Goal: Task Accomplishment & Management: Use online tool/utility

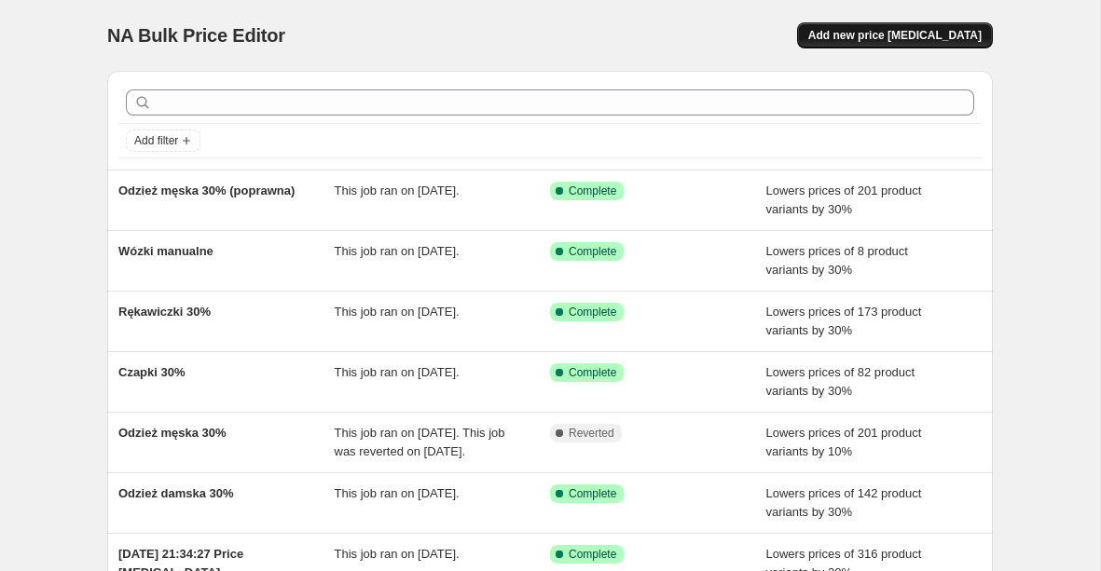
click at [896, 39] on span "Add new price [MEDICAL_DATA]" at bounding box center [894, 35] width 173 height 15
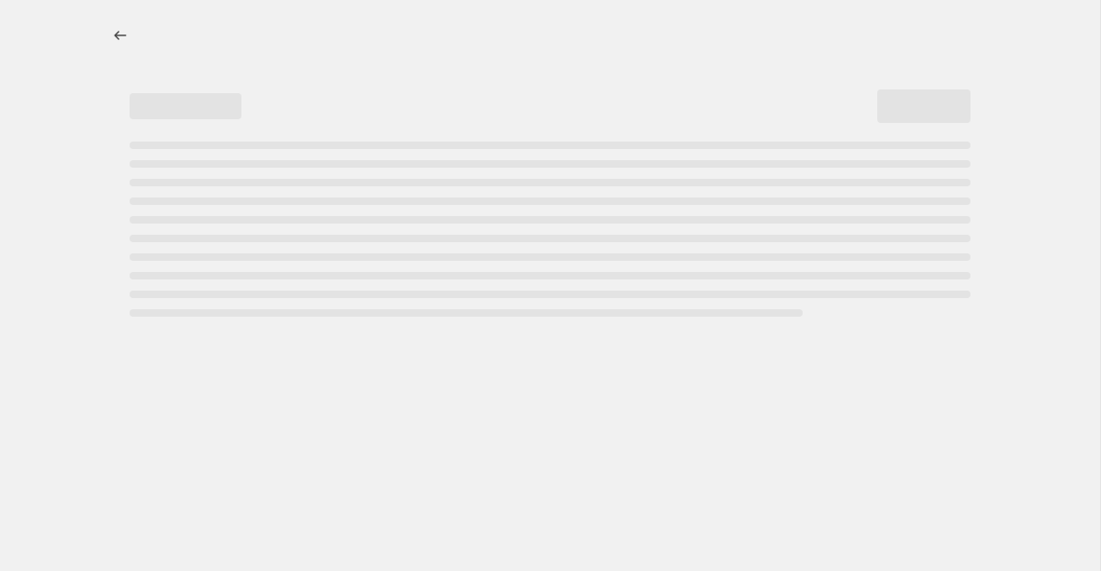
select select "percentage"
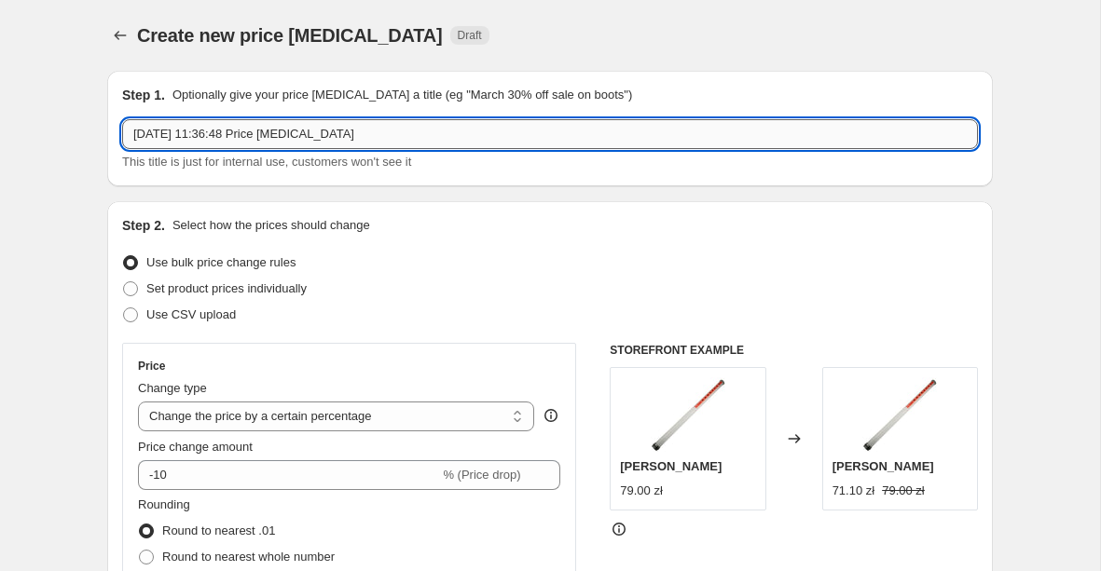
click at [280, 138] on input "14 Oct 2025, 11:36:48 Price change job" at bounding box center [550, 134] width 856 height 30
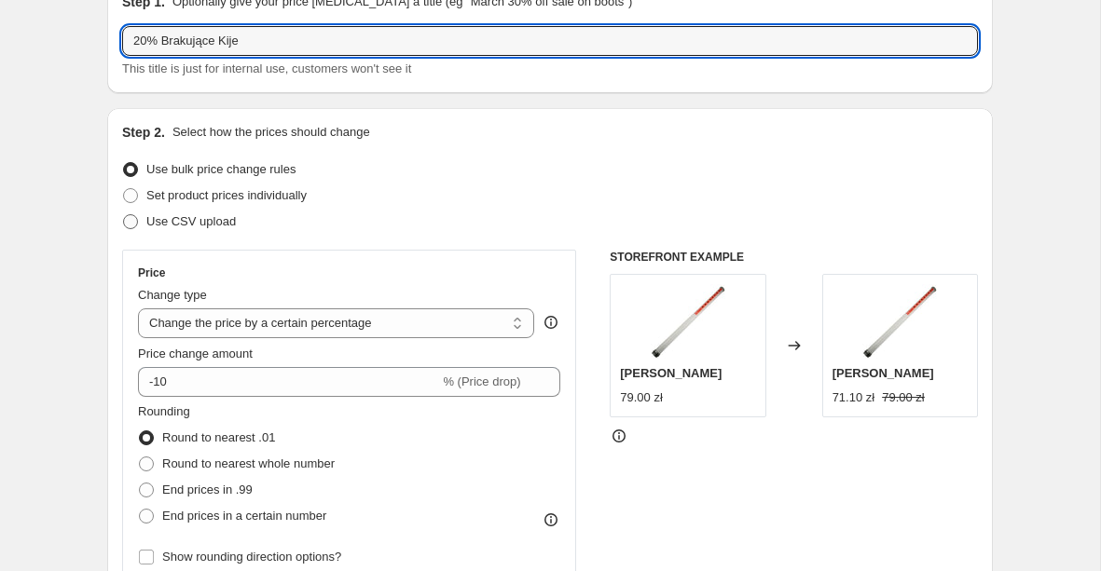
scroll to position [97, 0]
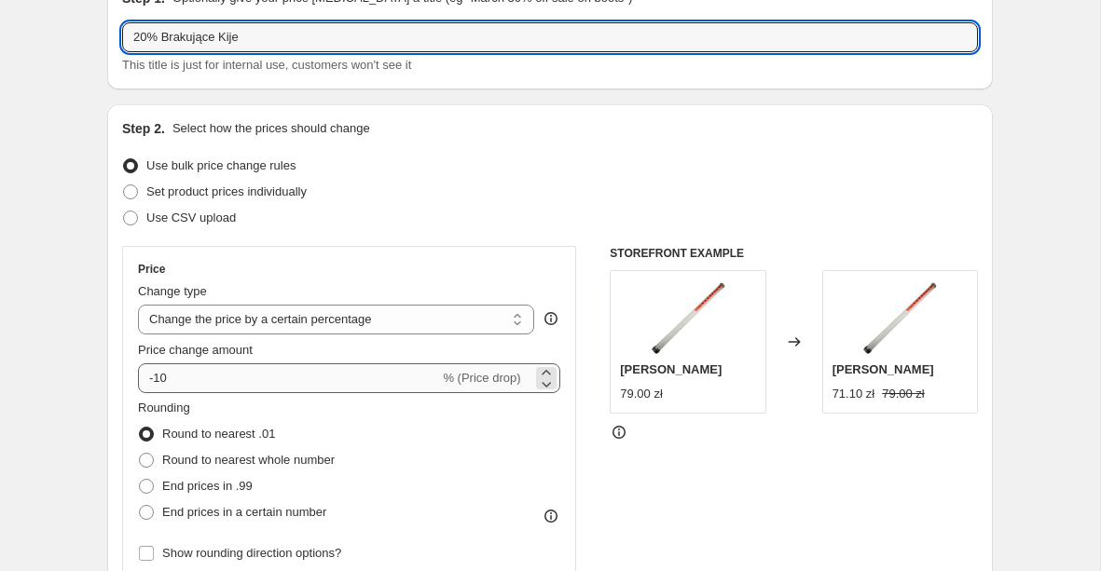
type input "20% Brakujące Kije"
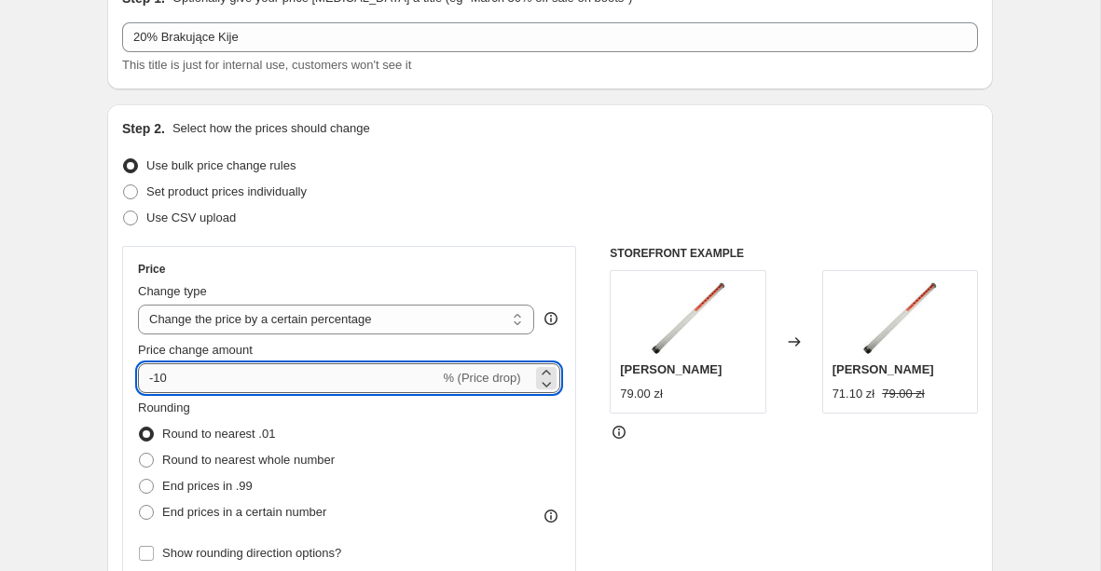
click at [193, 385] on input "-10" at bounding box center [288, 379] width 301 height 30
type input "-1"
type input "-20"
click at [302, 269] on div "Price" at bounding box center [349, 269] width 422 height 15
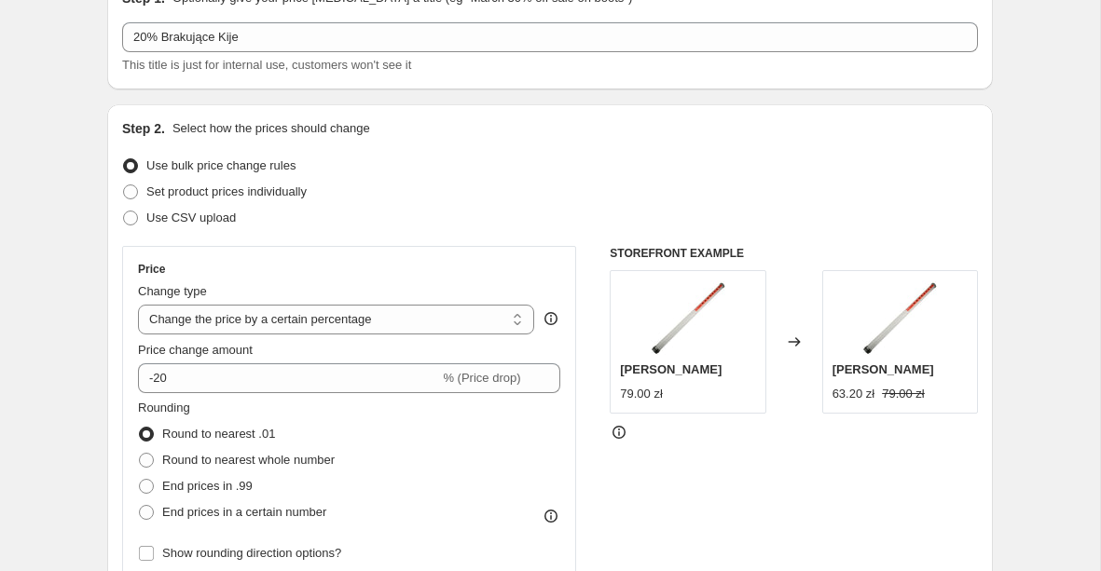
scroll to position [158, 0]
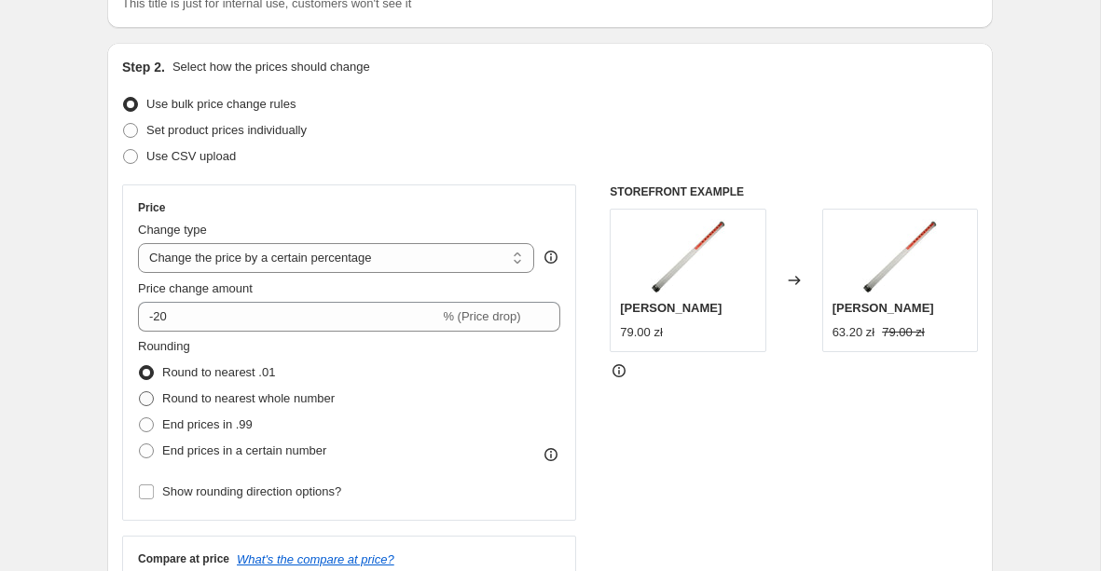
click at [226, 408] on label "Round to nearest whole number" at bounding box center [236, 399] width 197 height 26
click at [140, 392] on input "Round to nearest whole number" at bounding box center [139, 392] width 1 height 1
radio input "true"
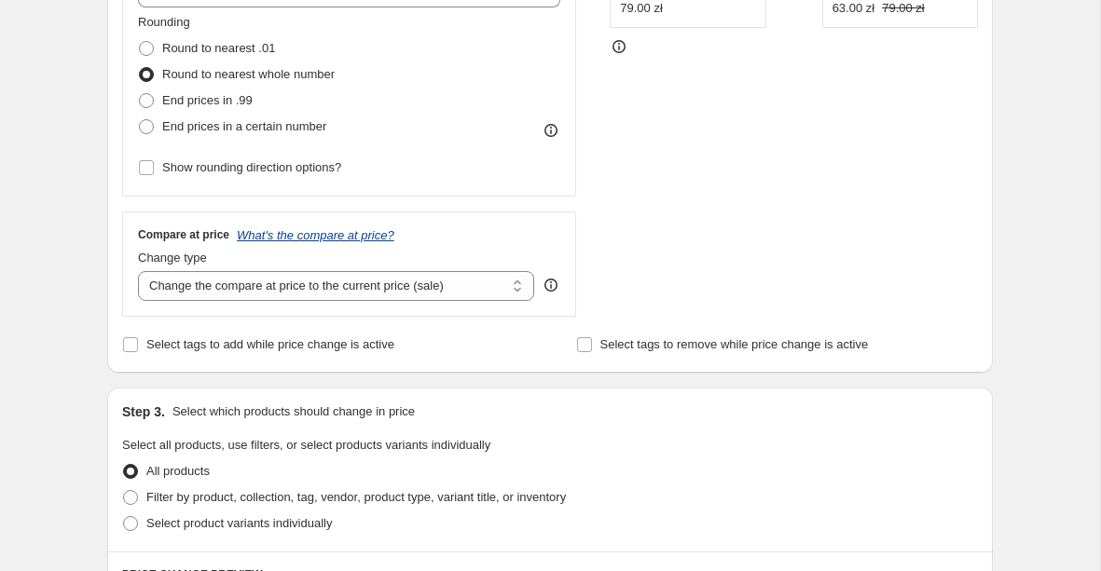
scroll to position [571, 0]
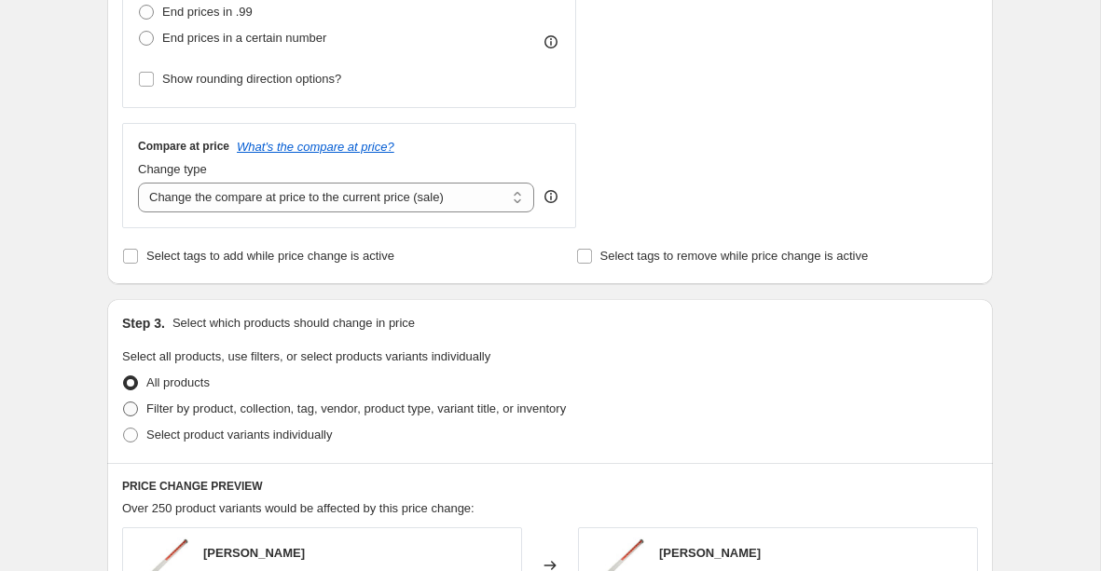
click at [211, 405] on span "Filter by product, collection, tag, vendor, product type, variant title, or inv…" at bounding box center [355, 409] width 419 height 14
click at [124, 403] on input "Filter by product, collection, tag, vendor, product type, variant title, or inv…" at bounding box center [123, 402] width 1 height 1
radio input "true"
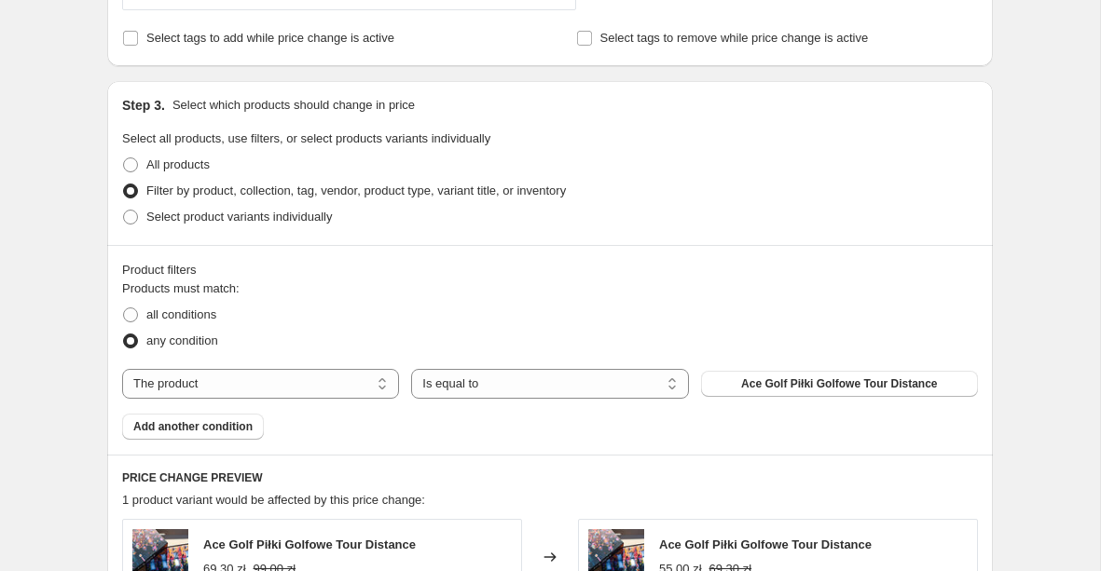
scroll to position [823, 0]
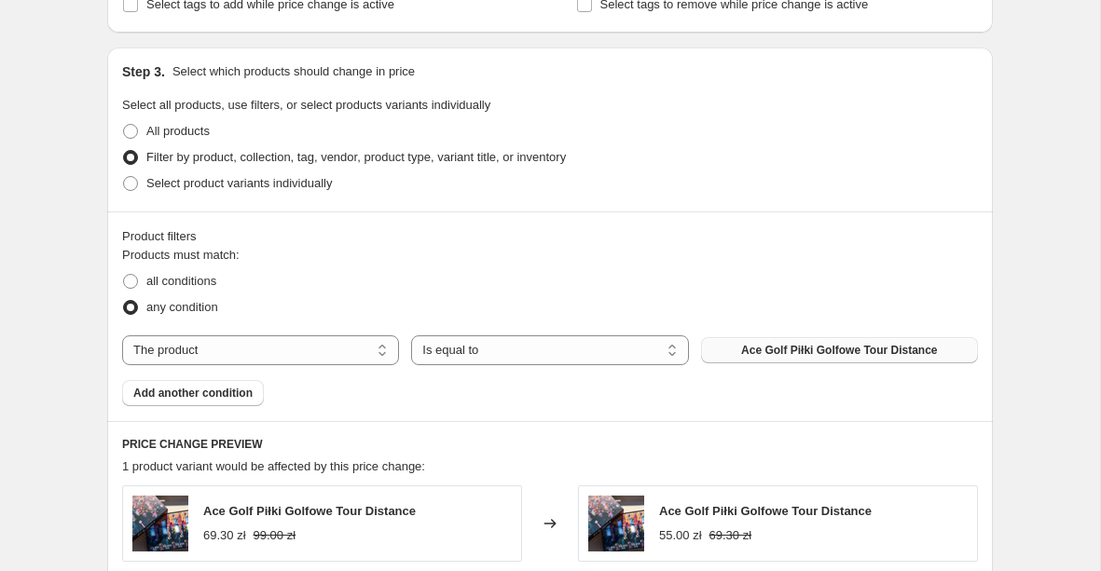
click at [756, 347] on span "Ace Golf Piłki Golfowe Tour Distance" at bounding box center [839, 350] width 196 height 15
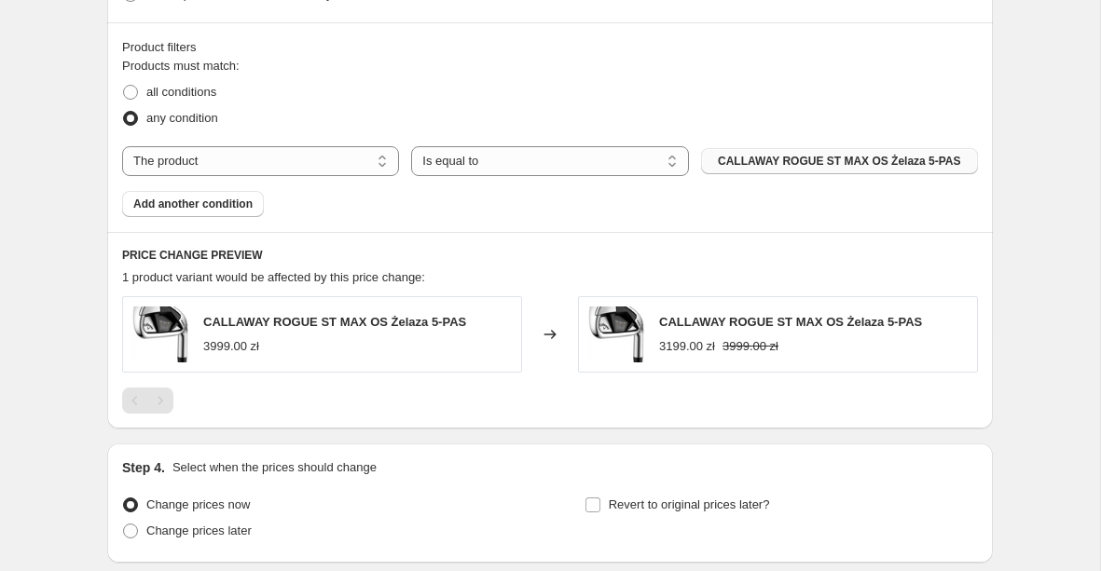
scroll to position [1092, 0]
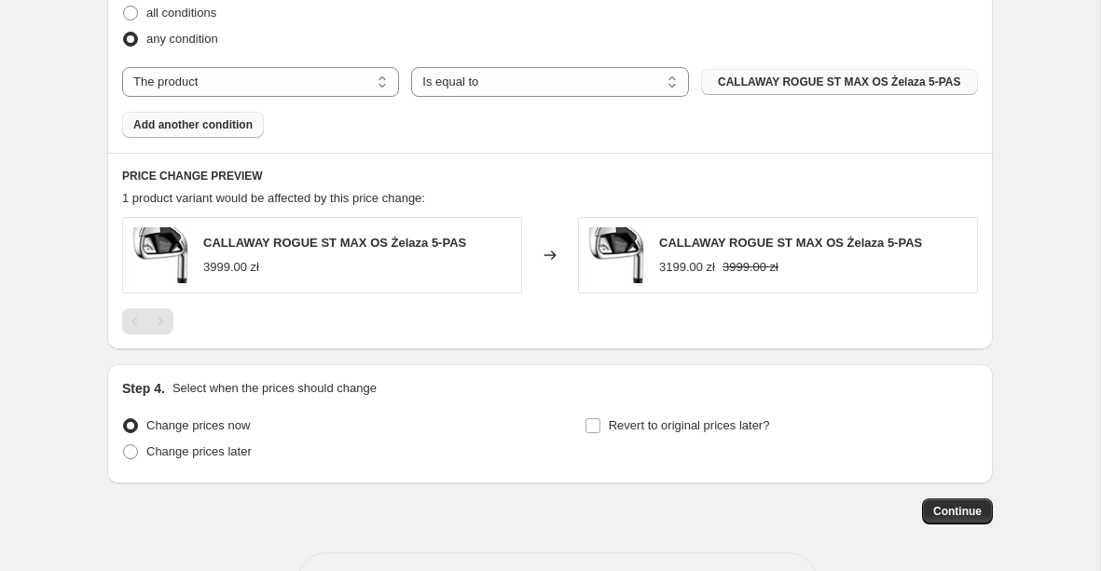
click at [246, 121] on span "Add another condition" at bounding box center [192, 124] width 119 height 15
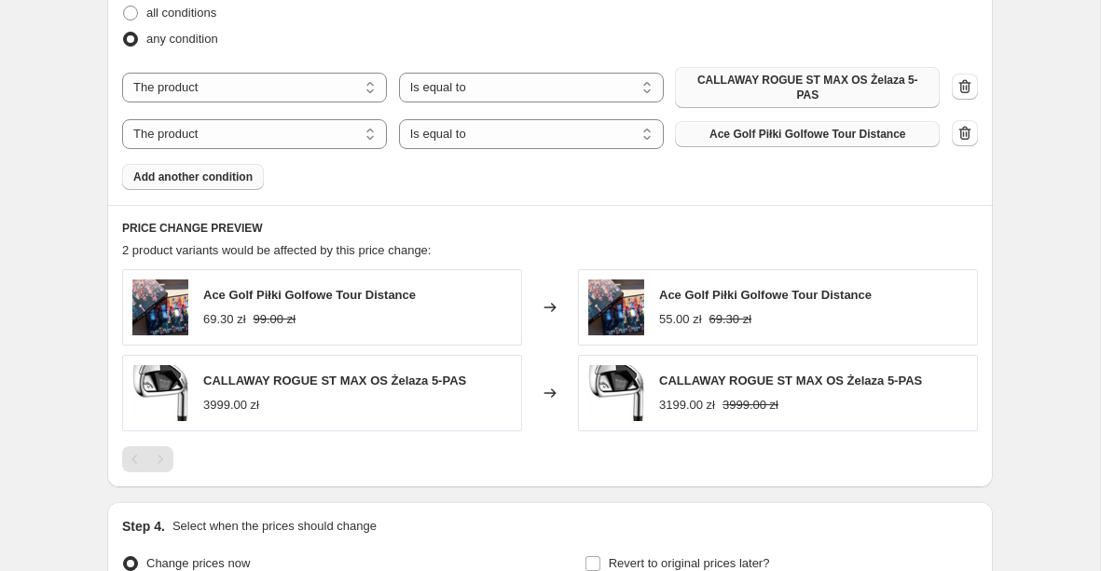
click at [762, 134] on span "Ace Golf Piłki Golfowe Tour Distance" at bounding box center [807, 134] width 196 height 15
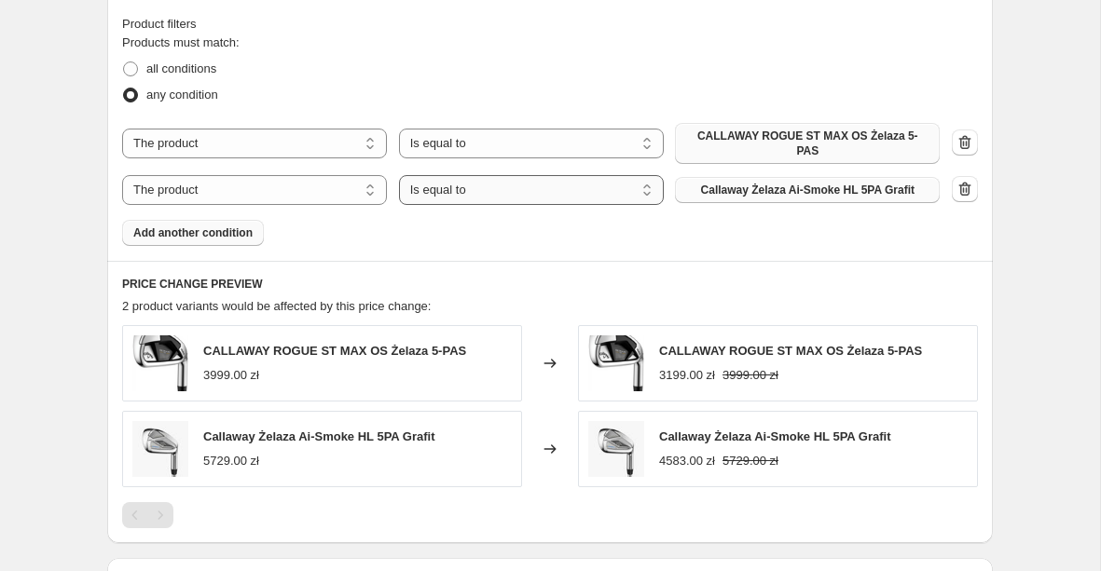
scroll to position [1026, 0]
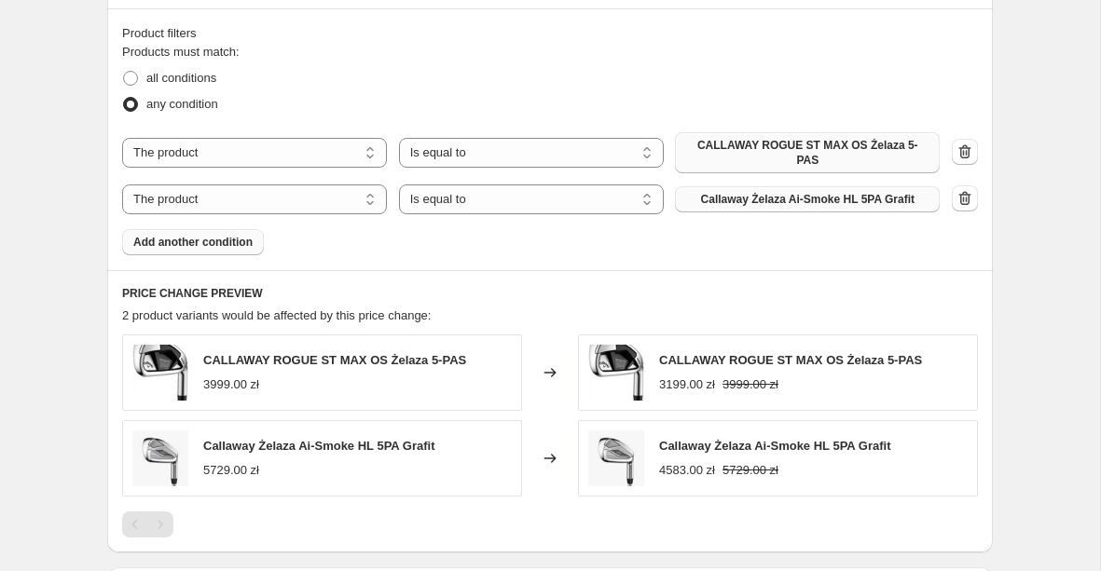
click at [216, 249] on span "Add another condition" at bounding box center [192, 242] width 119 height 15
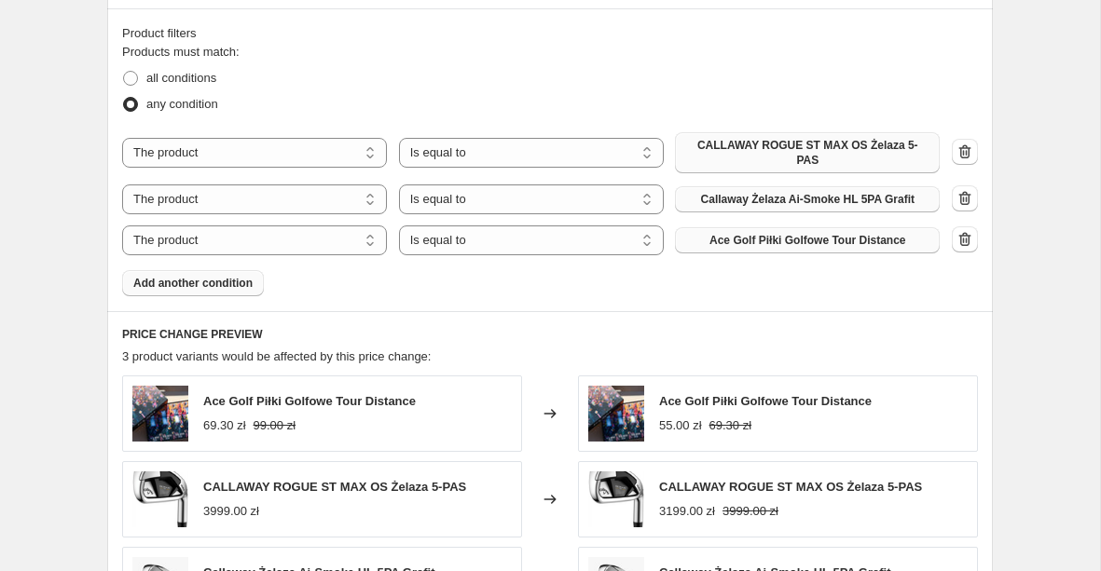
click at [799, 238] on span "Ace Golf Piłki Golfowe Tour Distance" at bounding box center [807, 240] width 196 height 15
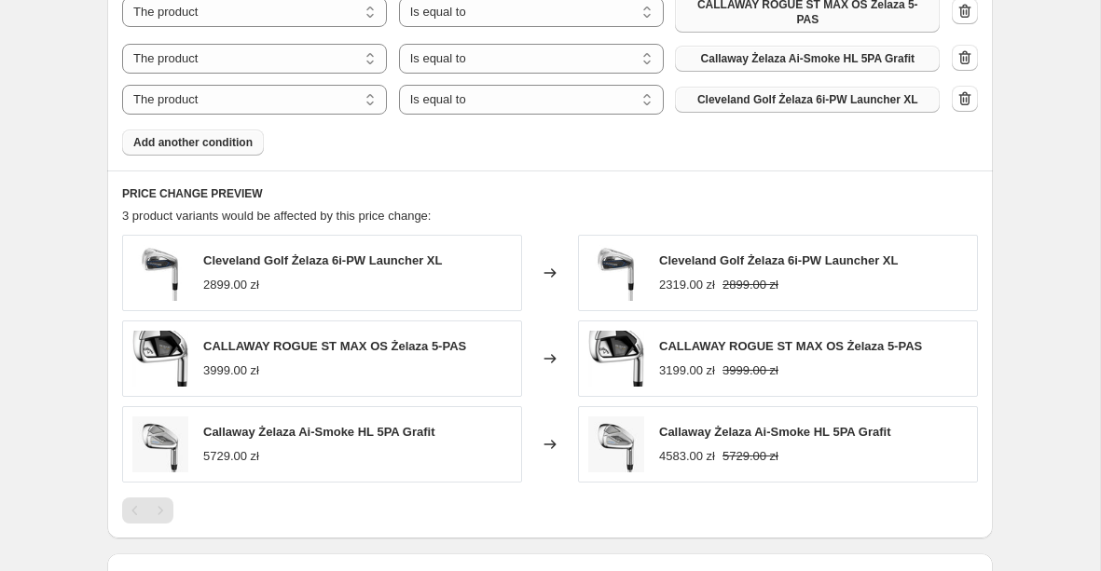
scroll to position [1162, 0]
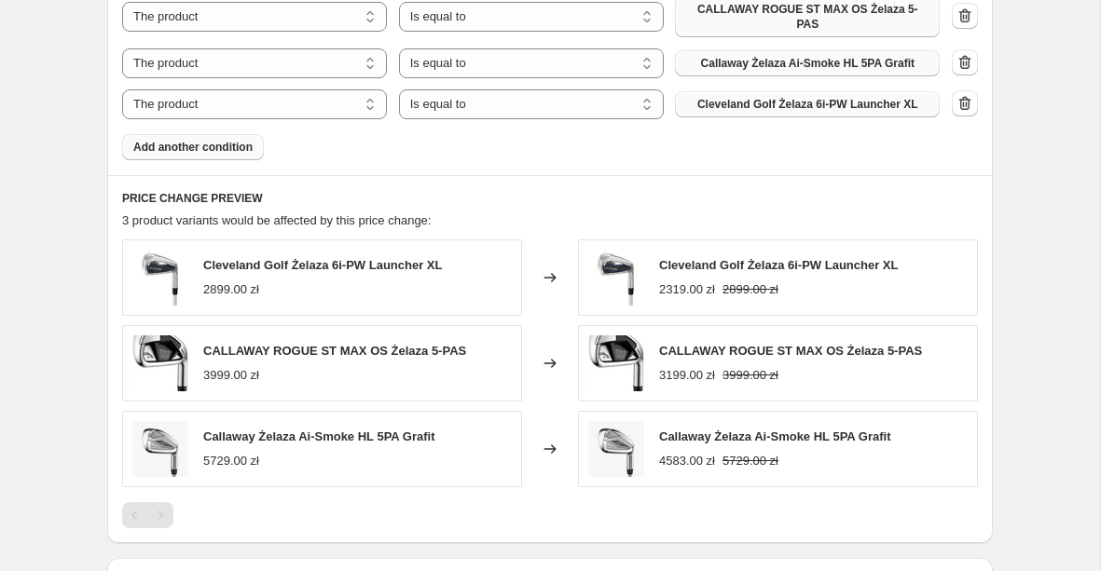
click at [192, 156] on button "Add another condition" at bounding box center [193, 147] width 142 height 26
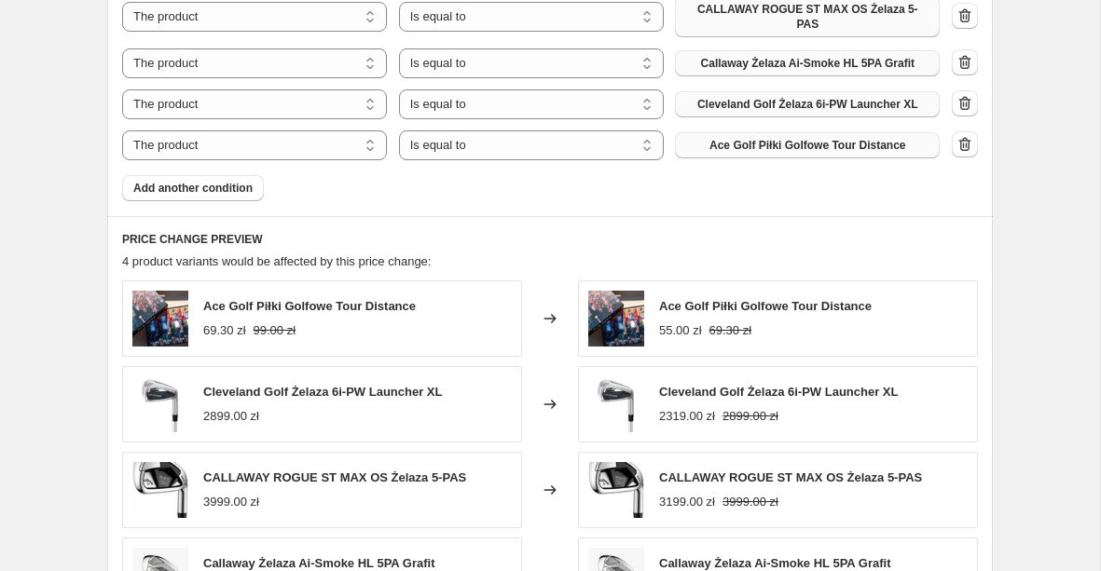
click at [787, 141] on span "Ace Golf Piłki Golfowe Tour Distance" at bounding box center [807, 145] width 196 height 15
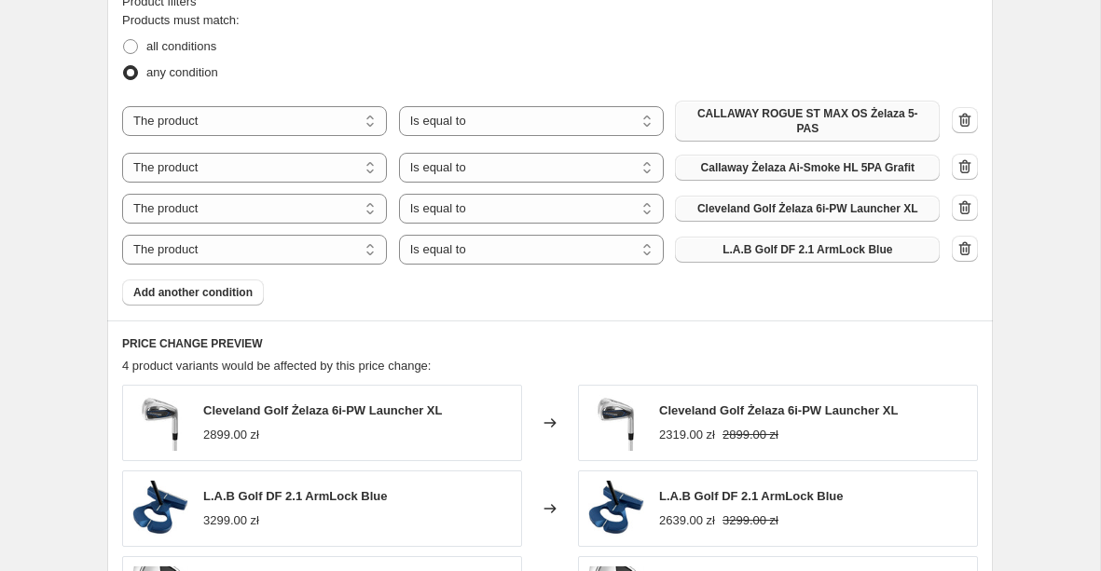
scroll to position [1059, 0]
click at [210, 295] on span "Add another condition" at bounding box center [192, 291] width 119 height 15
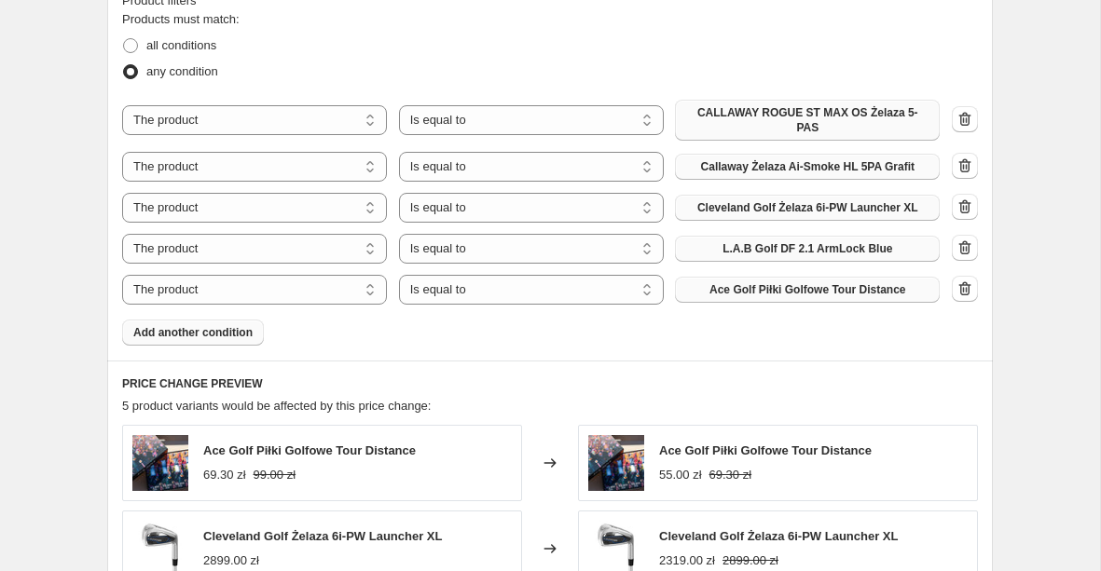
click at [752, 292] on span "Ace Golf Piłki Golfowe Tour Distance" at bounding box center [807, 289] width 196 height 15
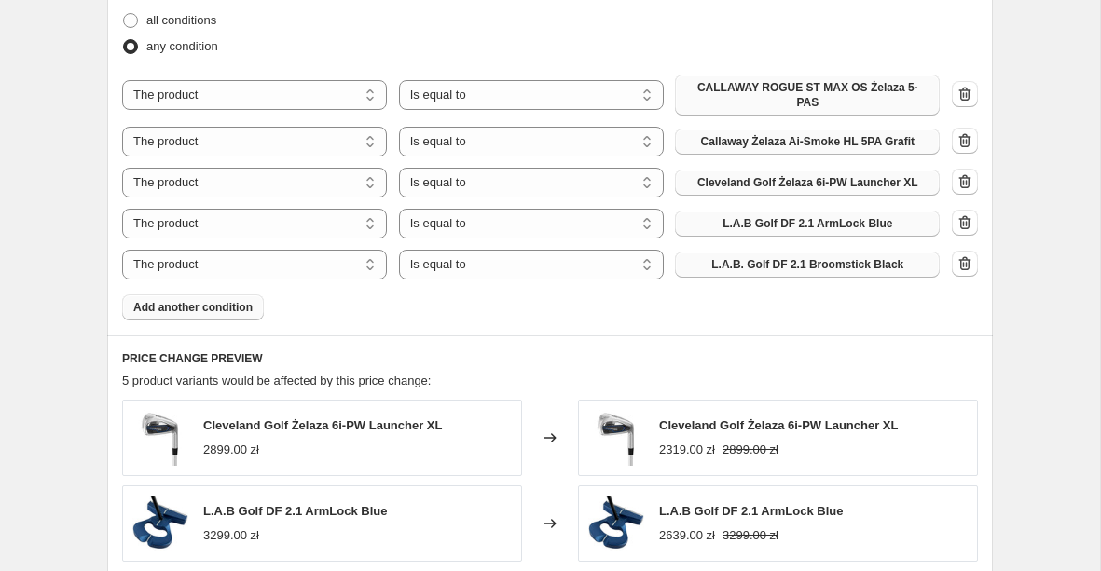
scroll to position [1086, 0]
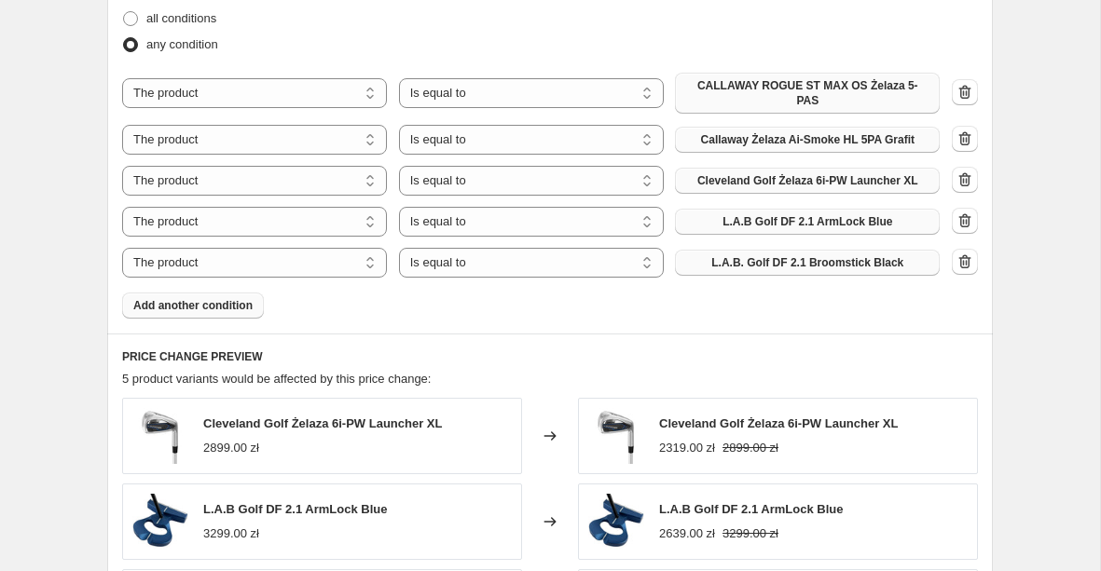
click at [241, 309] on span "Add another condition" at bounding box center [192, 305] width 119 height 15
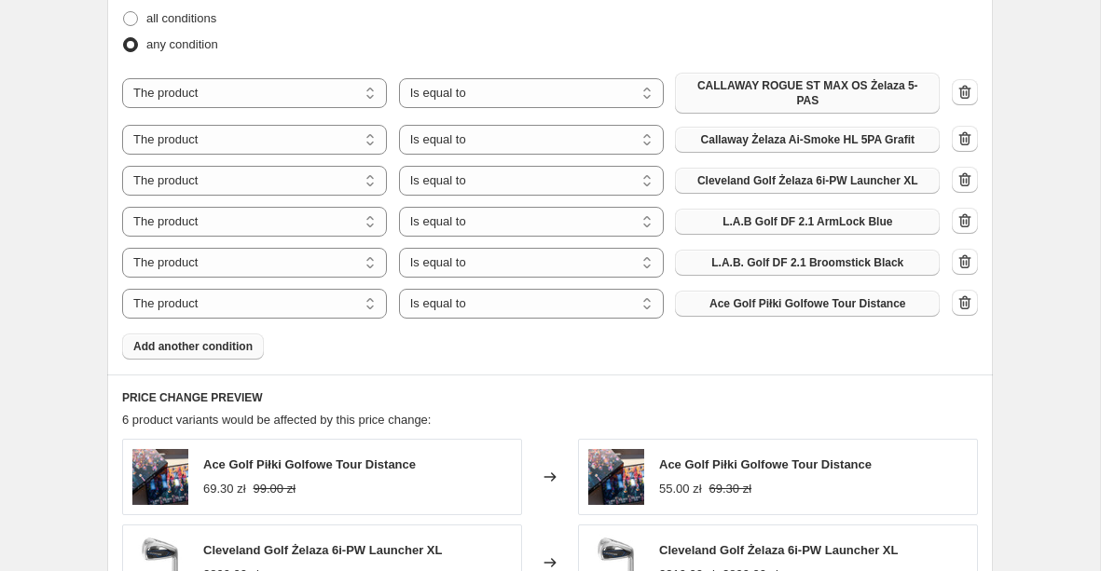
click at [749, 299] on span "Ace Golf Piłki Golfowe Tour Distance" at bounding box center [807, 303] width 196 height 15
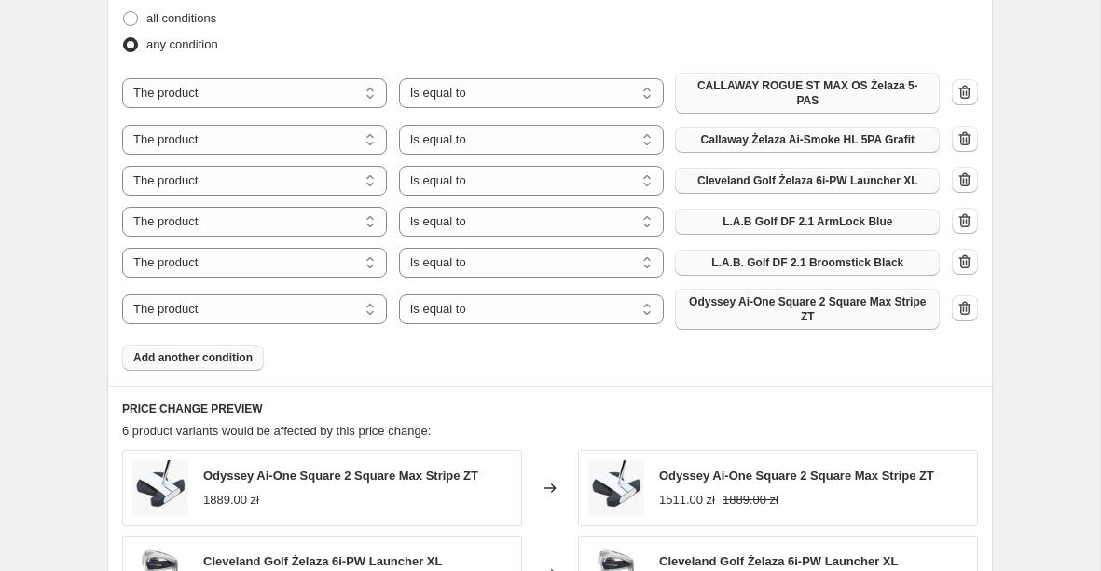
click at [202, 365] on button "Add another condition" at bounding box center [193, 358] width 142 height 26
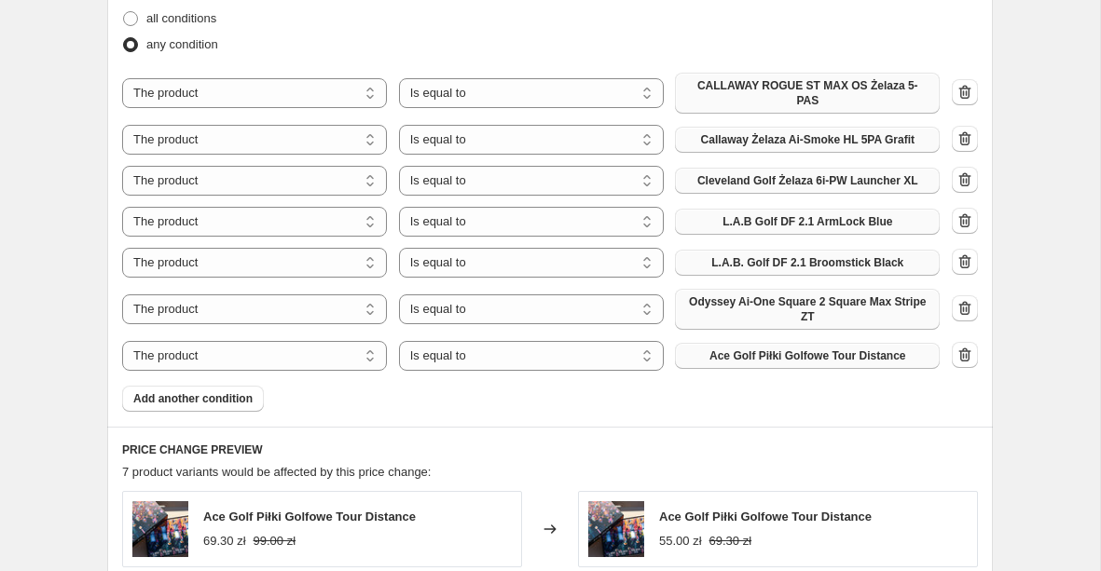
click at [796, 361] on span "Ace Golf Piłki Golfowe Tour Distance" at bounding box center [807, 356] width 196 height 15
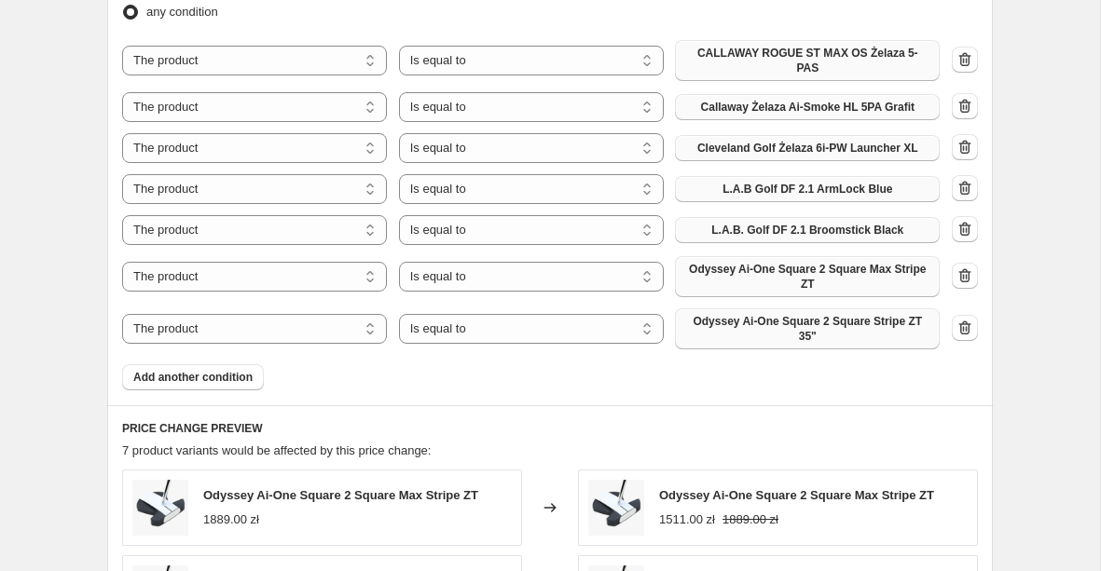
scroll to position [1120, 0]
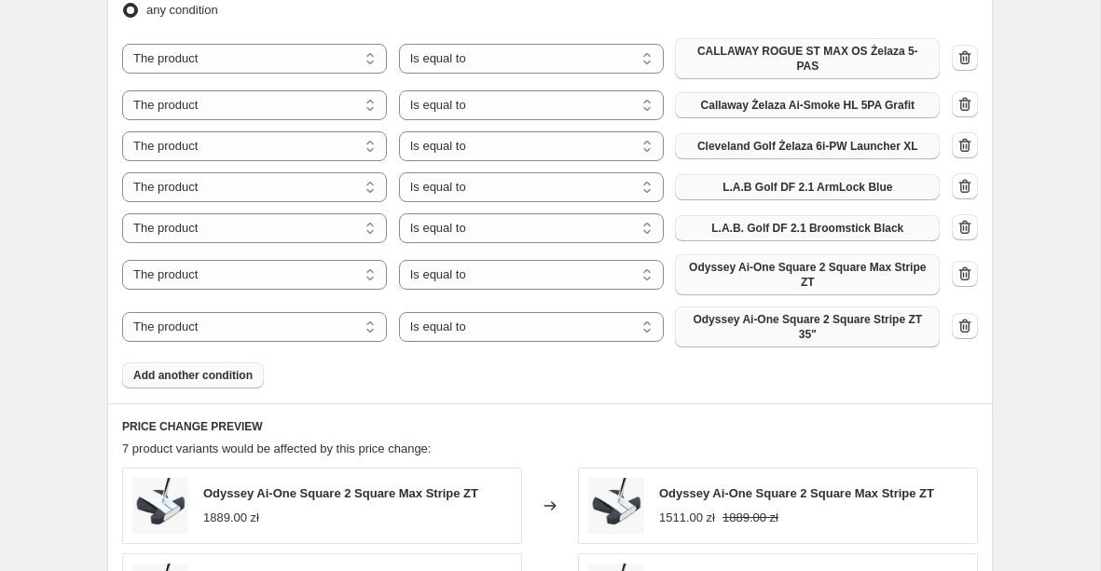
click at [191, 374] on span "Add another condition" at bounding box center [192, 375] width 119 height 15
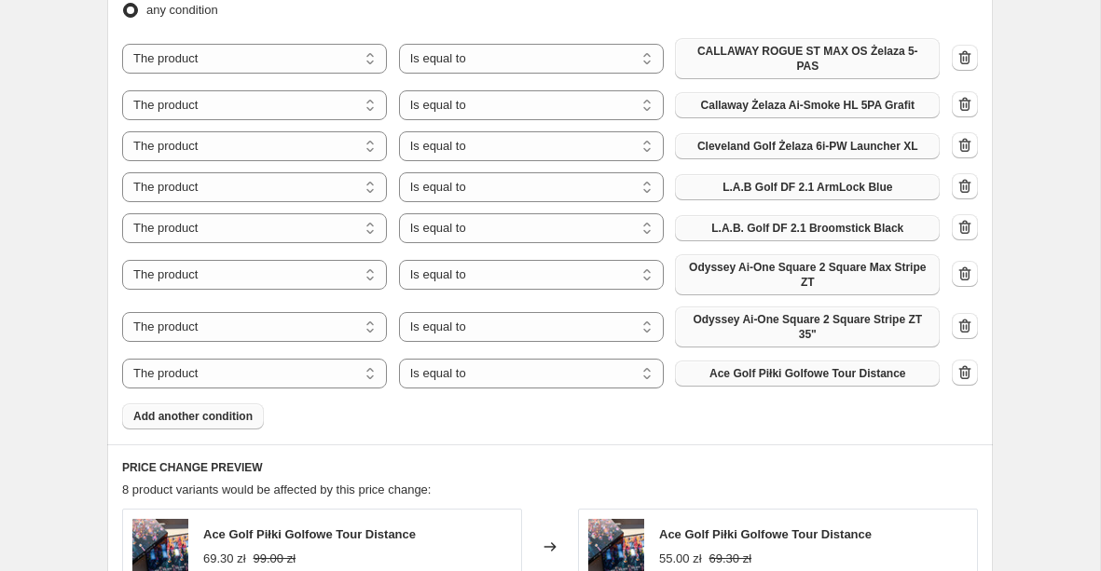
click at [758, 372] on span "Ace Golf Piłki Golfowe Tour Distance" at bounding box center [807, 373] width 196 height 15
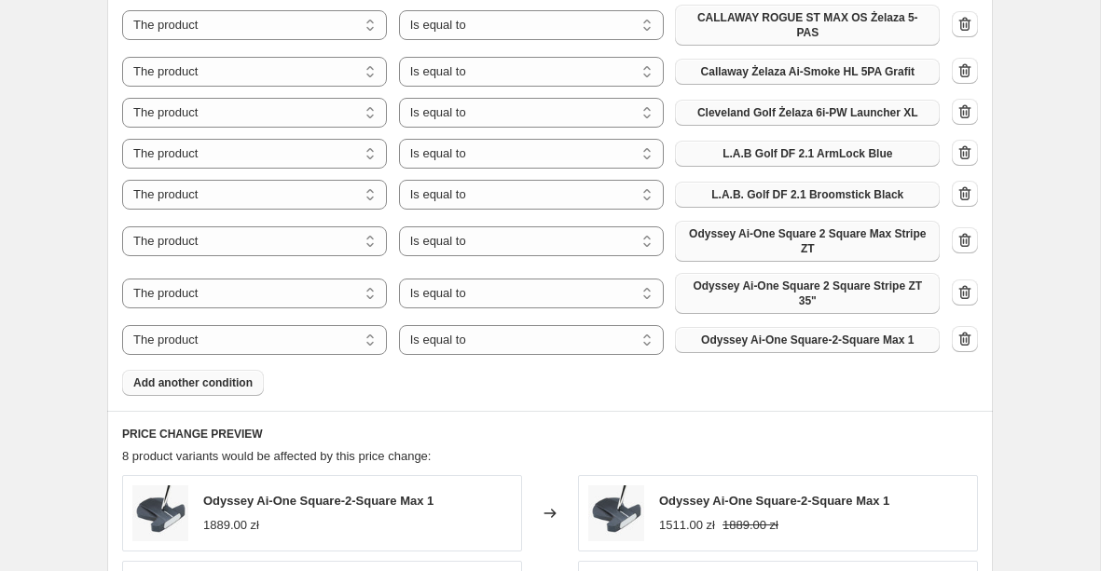
scroll to position [1156, 0]
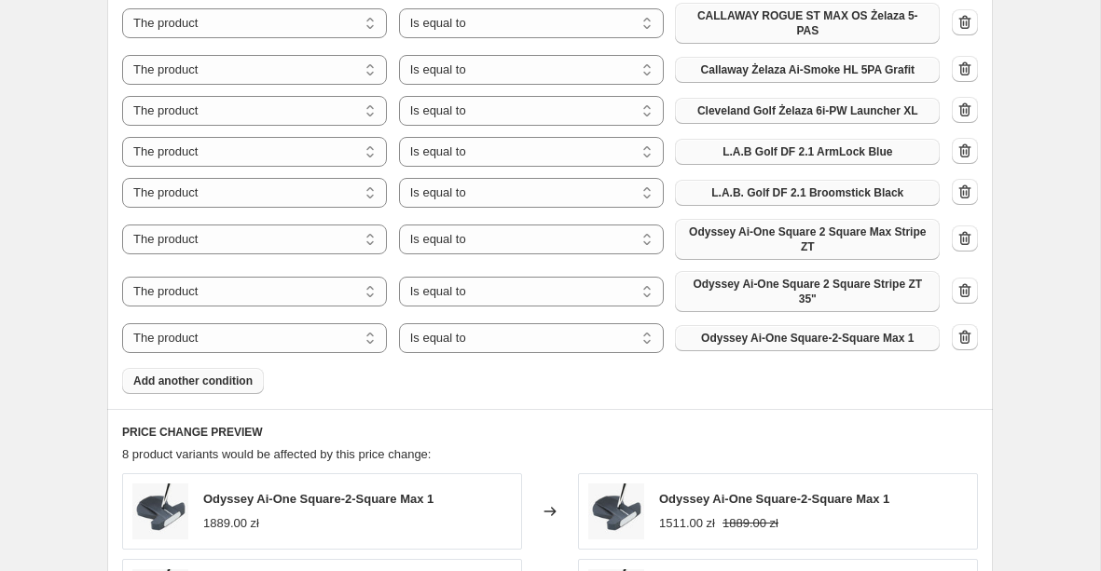
click at [186, 381] on span "Add another condition" at bounding box center [192, 381] width 119 height 15
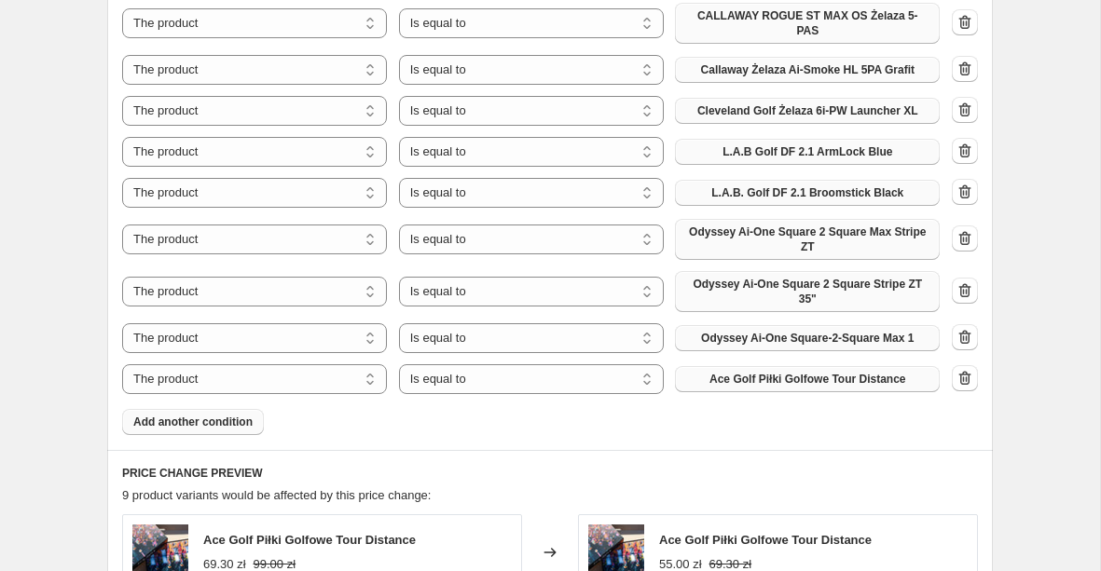
click at [744, 378] on span "Ace Golf Piłki Golfowe Tour Distance" at bounding box center [807, 379] width 196 height 15
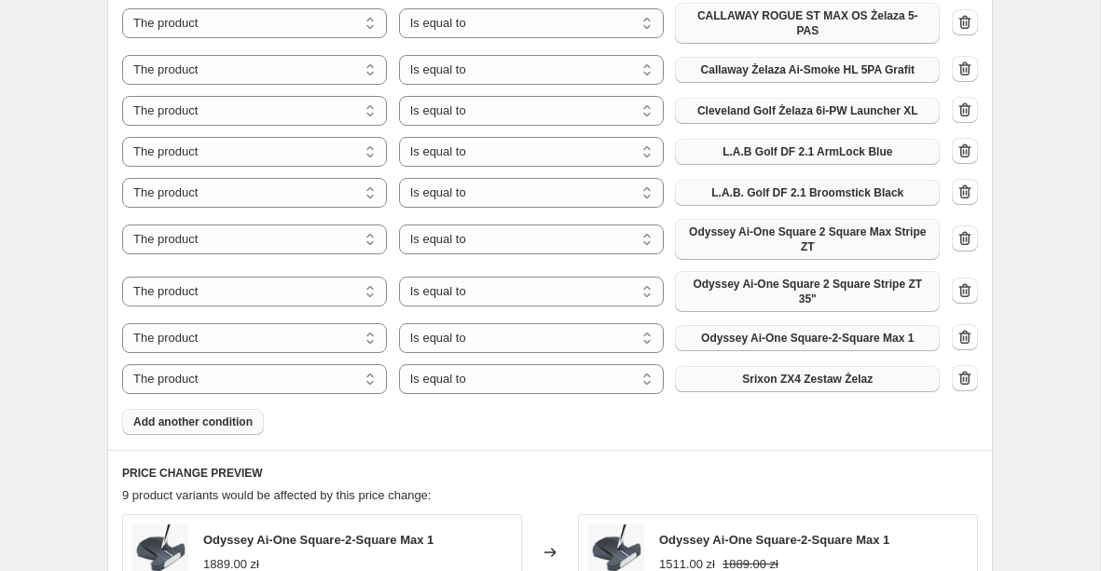
click at [183, 419] on span "Add another condition" at bounding box center [192, 422] width 119 height 15
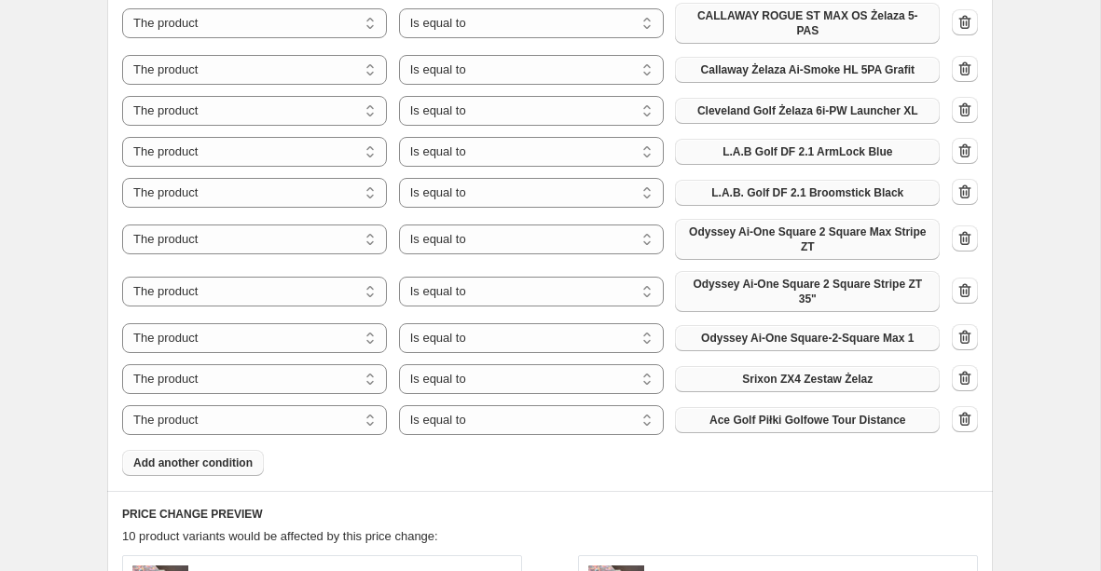
click at [740, 430] on button "Ace Golf Piłki Golfowe Tour Distance" at bounding box center [807, 420] width 265 height 26
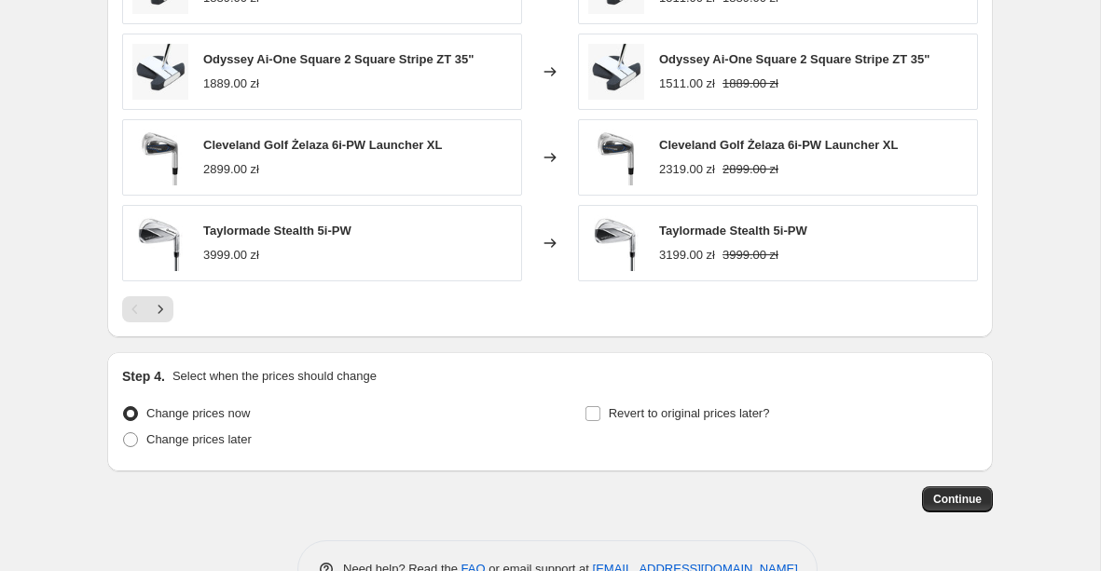
scroll to position [1904, 0]
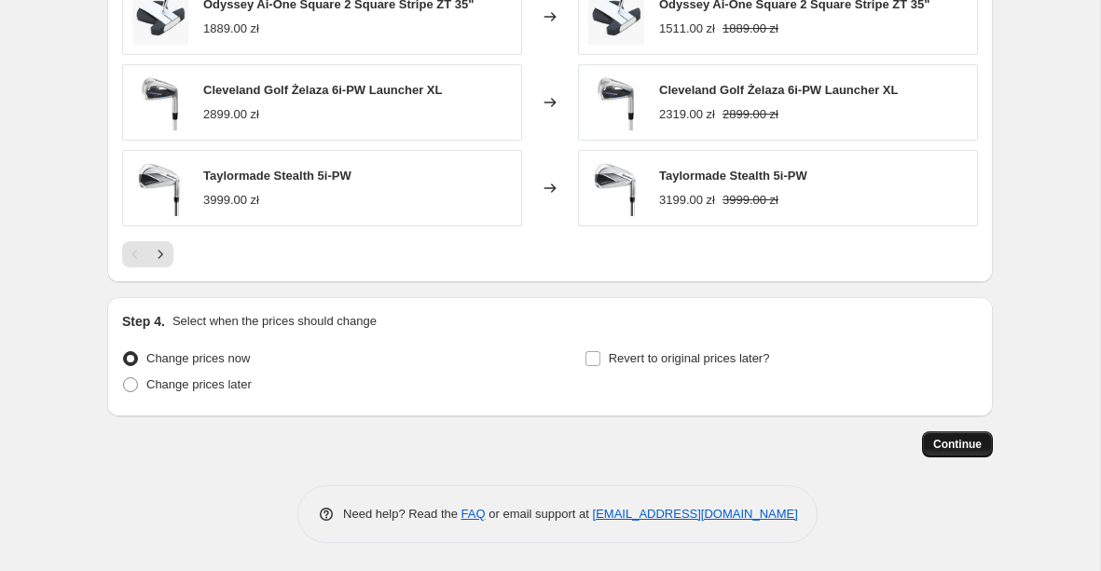
click at [943, 436] on button "Continue" at bounding box center [957, 445] width 71 height 26
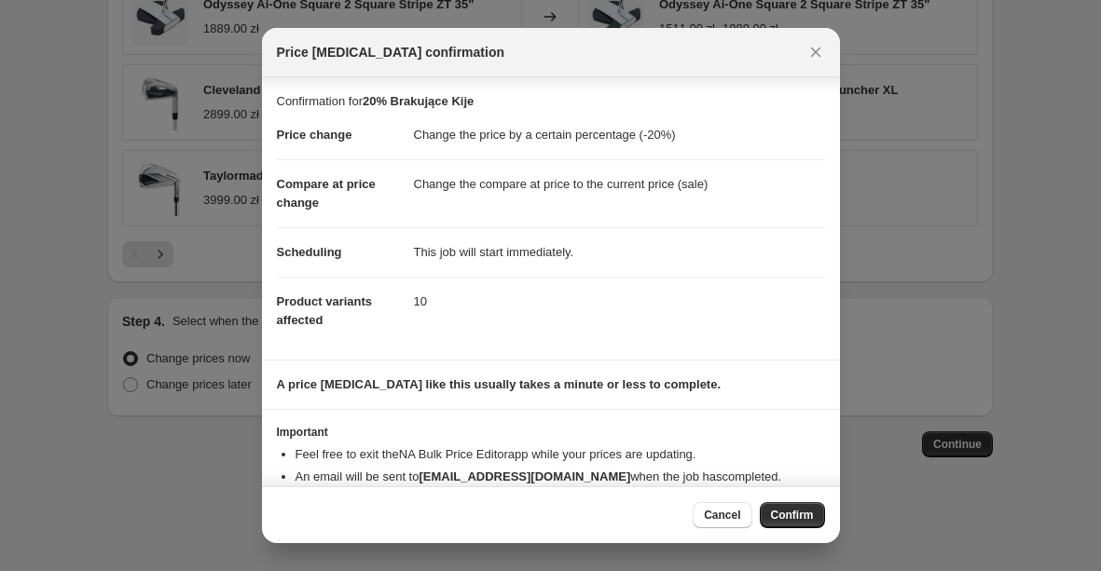
scroll to position [41, 0]
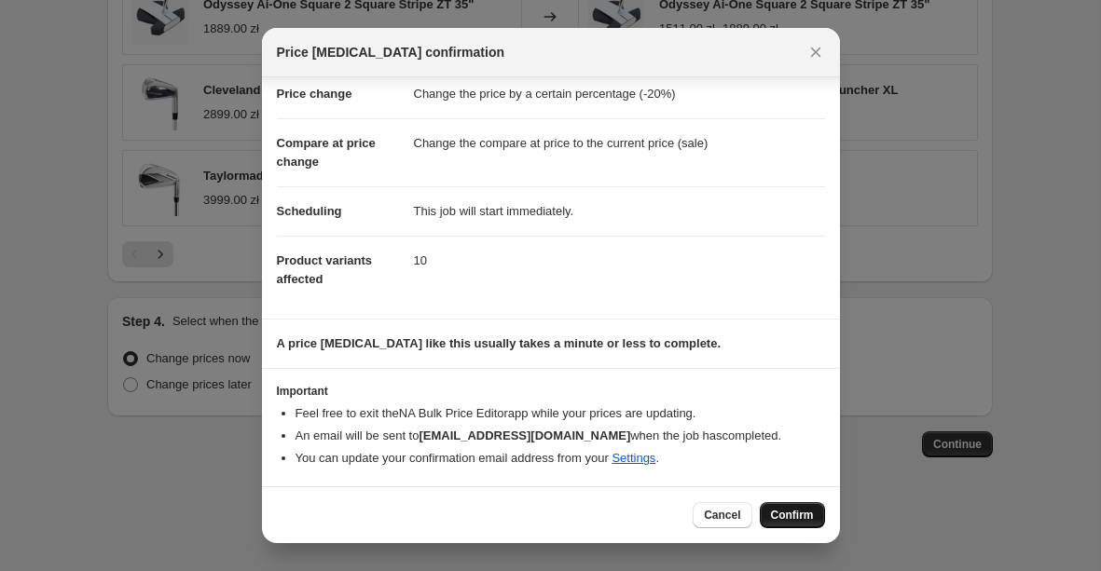
click at [788, 518] on span "Confirm" at bounding box center [792, 515] width 43 height 15
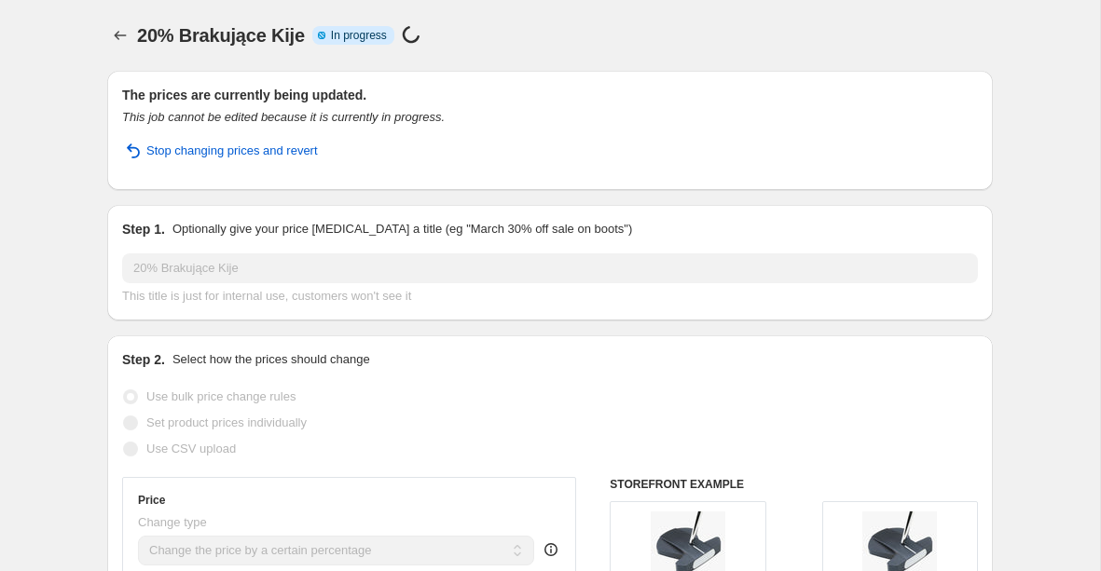
select select "percentage"
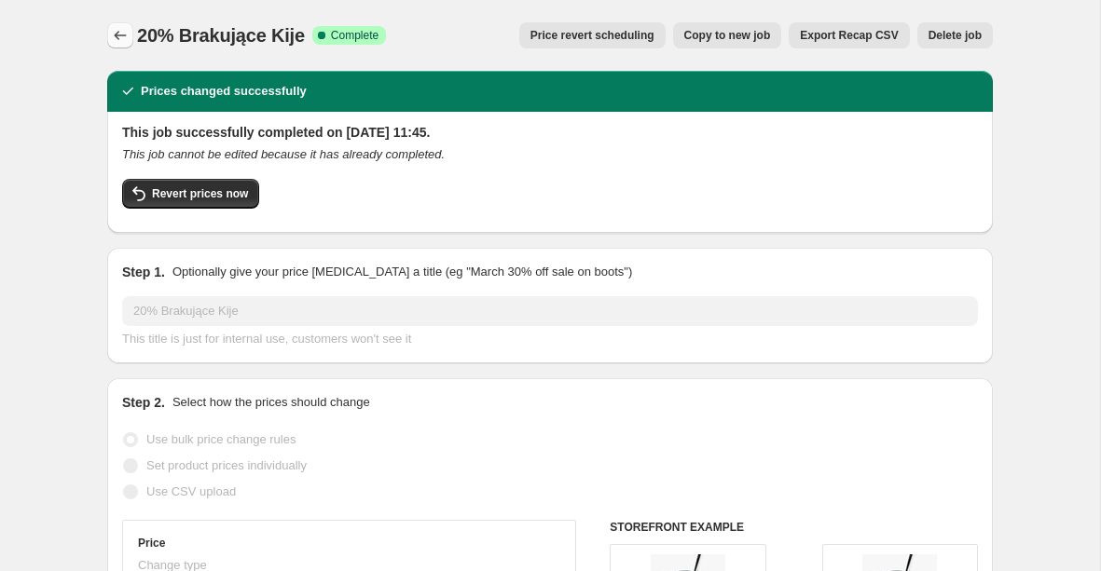
click at [122, 30] on icon "Price change jobs" at bounding box center [120, 35] width 19 height 19
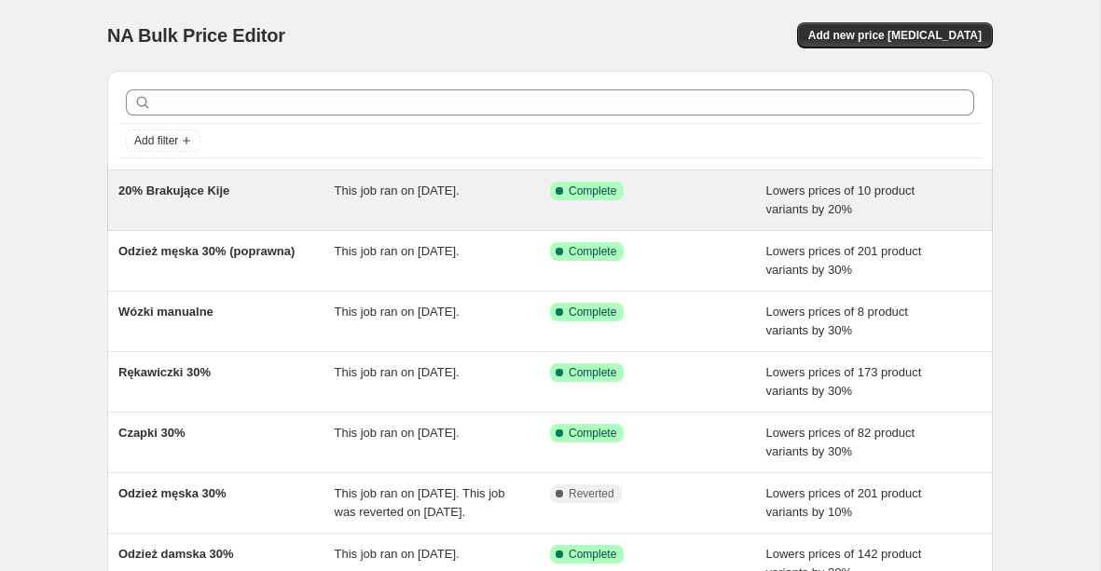
click at [677, 200] on div "Success Complete Complete" at bounding box center [658, 200] width 216 height 37
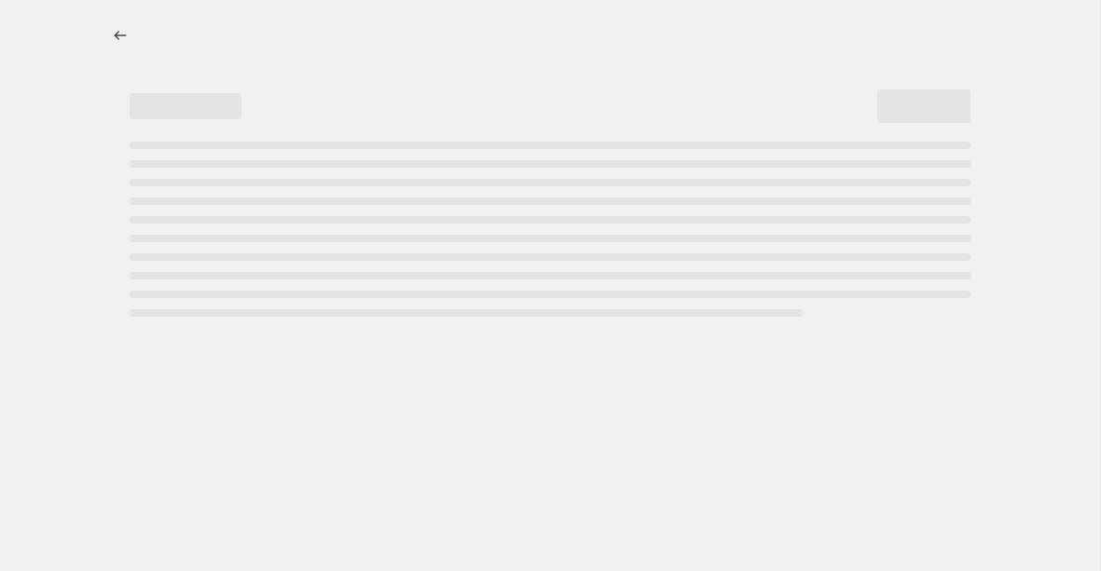
select select "percentage"
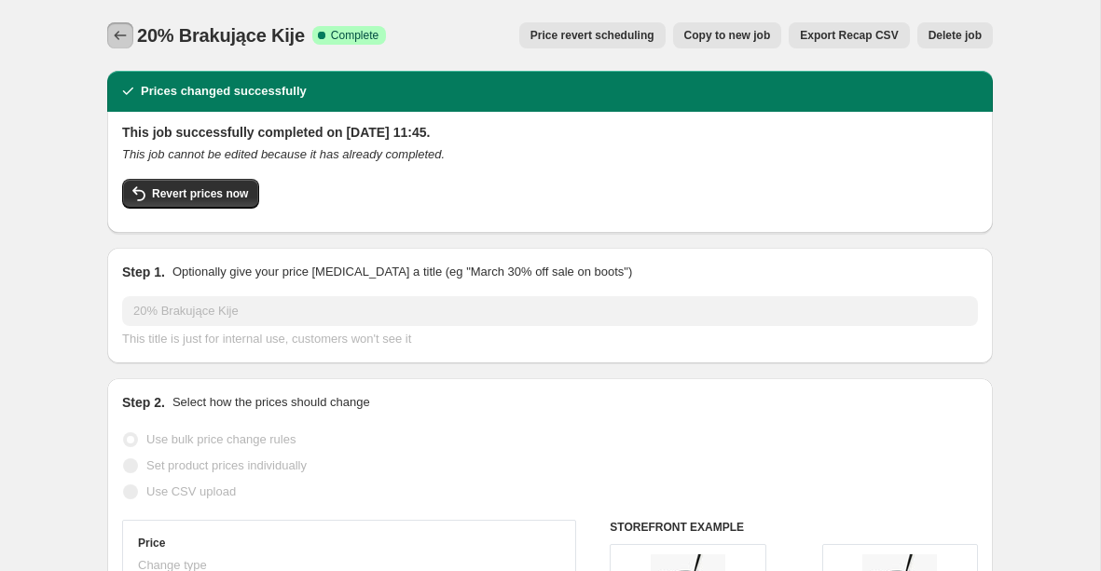
click at [116, 33] on icon "Price change jobs" at bounding box center [120, 35] width 19 height 19
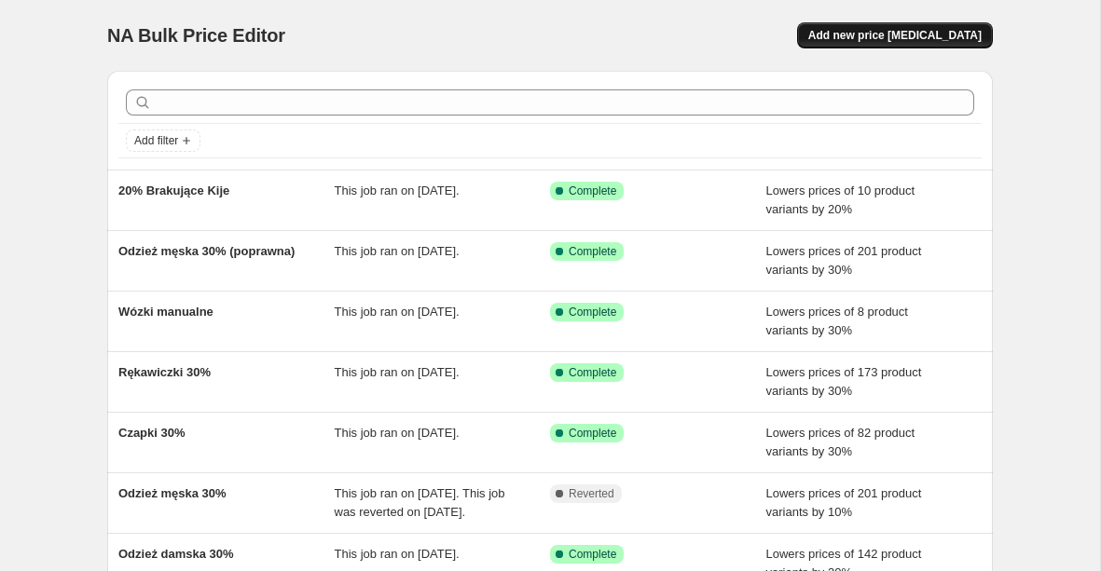
click at [859, 44] on button "Add new price [MEDICAL_DATA]" at bounding box center [895, 35] width 196 height 26
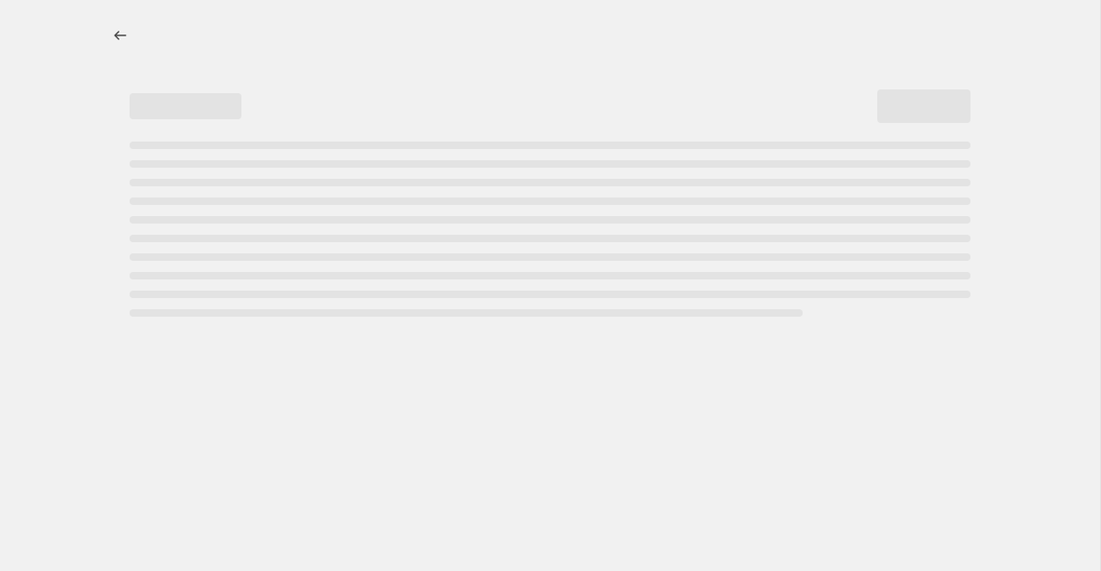
select select "percentage"
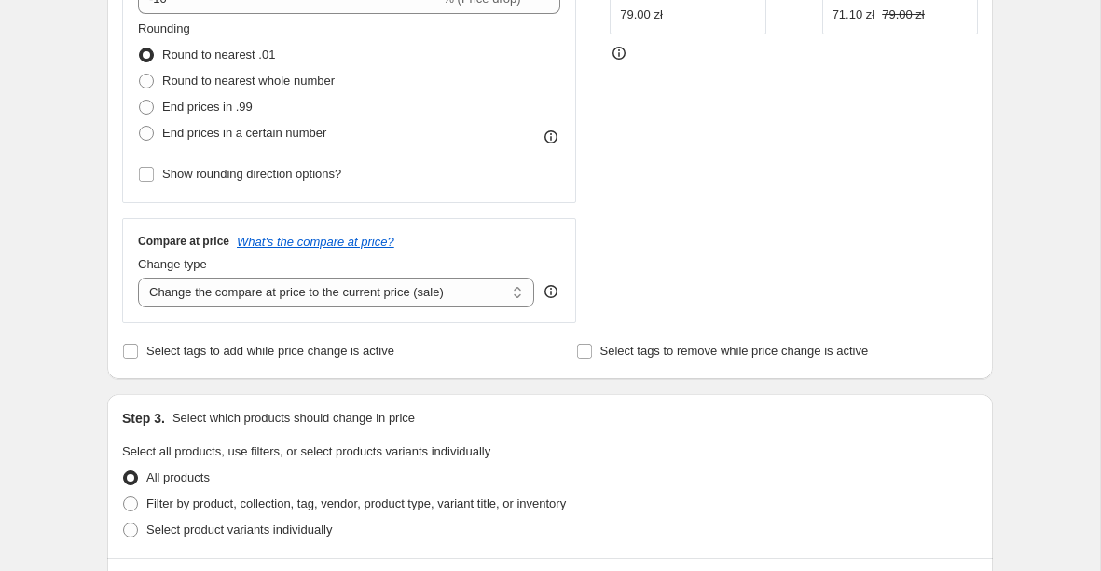
scroll to position [697, 0]
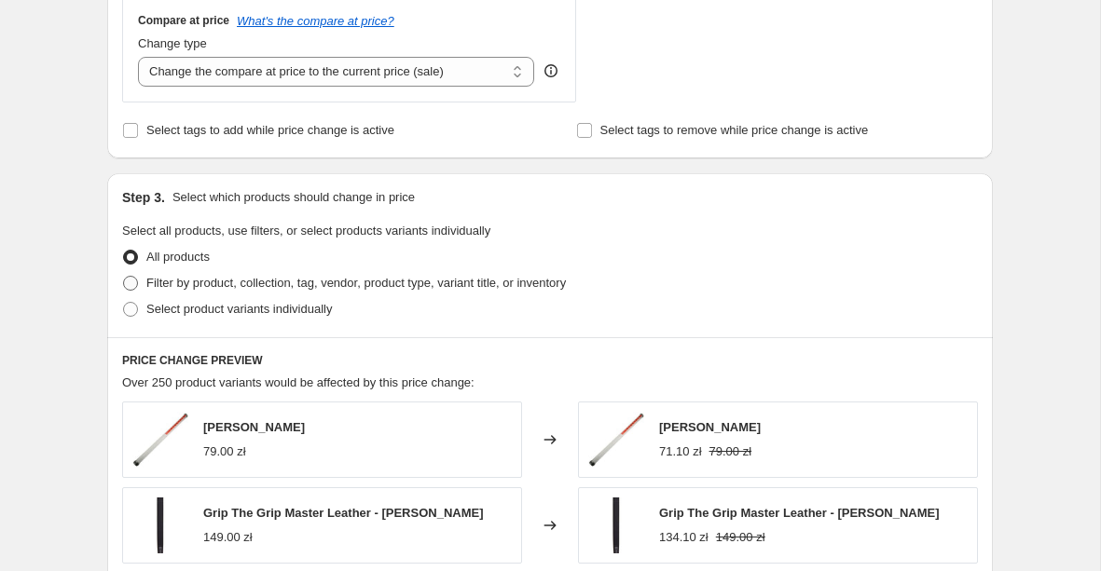
click at [548, 283] on span "Filter by product, collection, tag, vendor, product type, variant title, or inv…" at bounding box center [355, 283] width 419 height 14
click at [124, 277] on input "Filter by product, collection, tag, vendor, product type, variant title, or inv…" at bounding box center [123, 276] width 1 height 1
radio input "true"
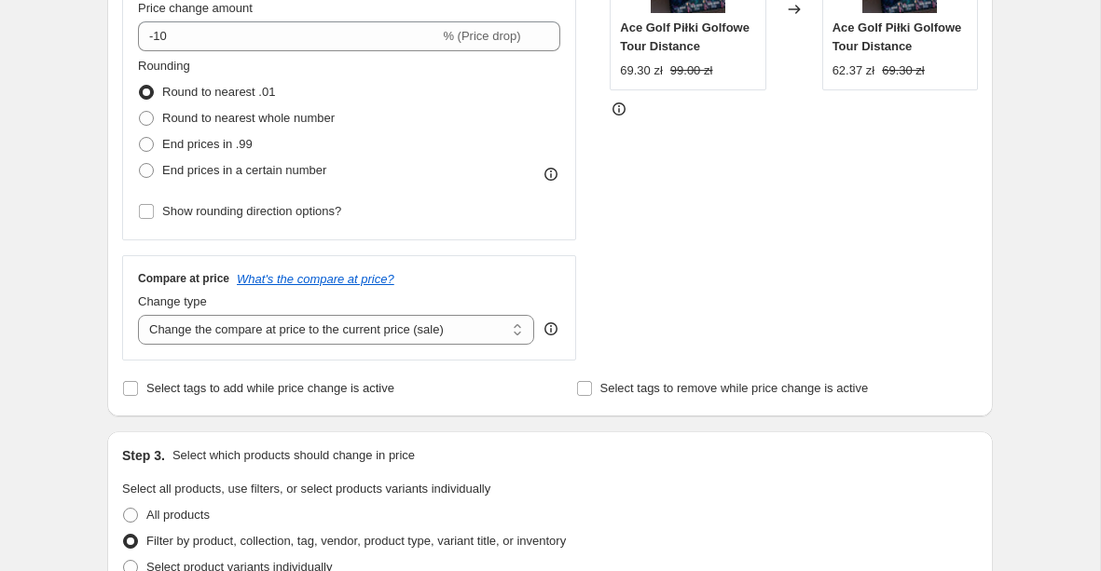
scroll to position [386, 0]
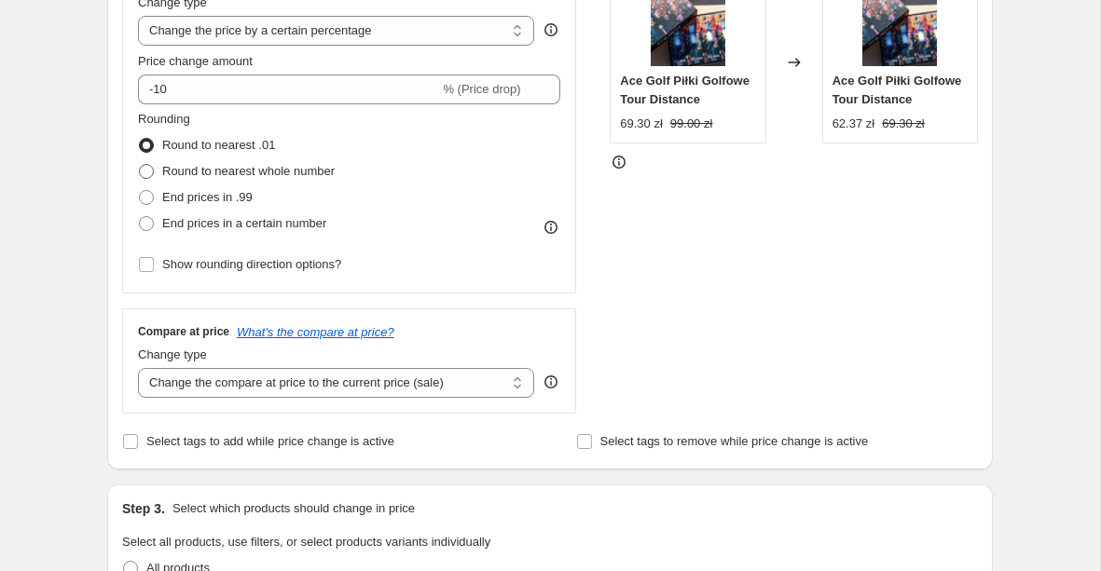
click at [281, 169] on span "Round to nearest whole number" at bounding box center [248, 171] width 172 height 14
click at [140, 165] on input "Round to nearest whole number" at bounding box center [139, 164] width 1 height 1
radio input "true"
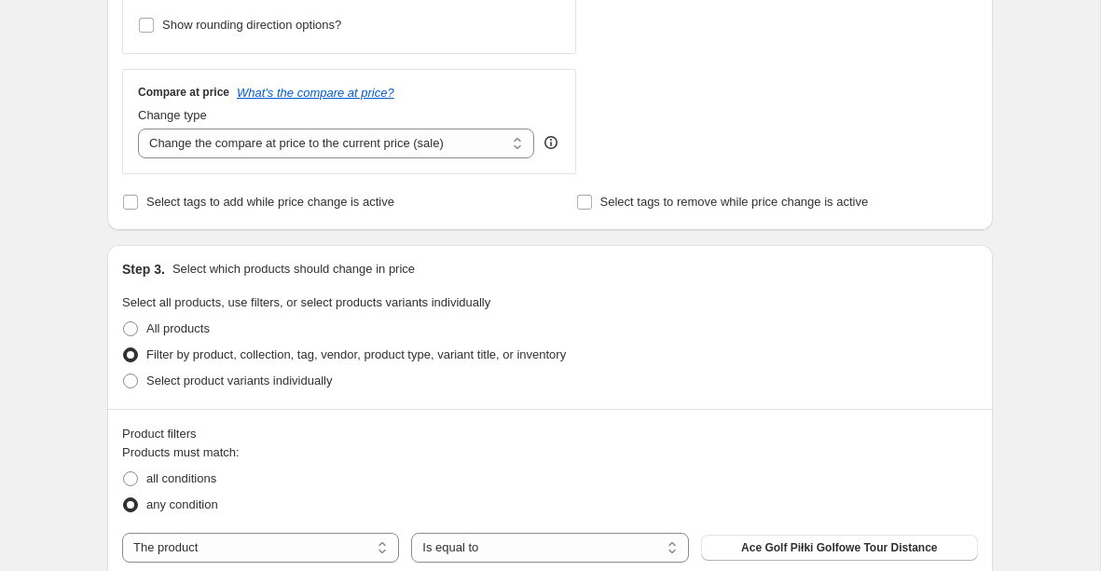
scroll to position [0, 0]
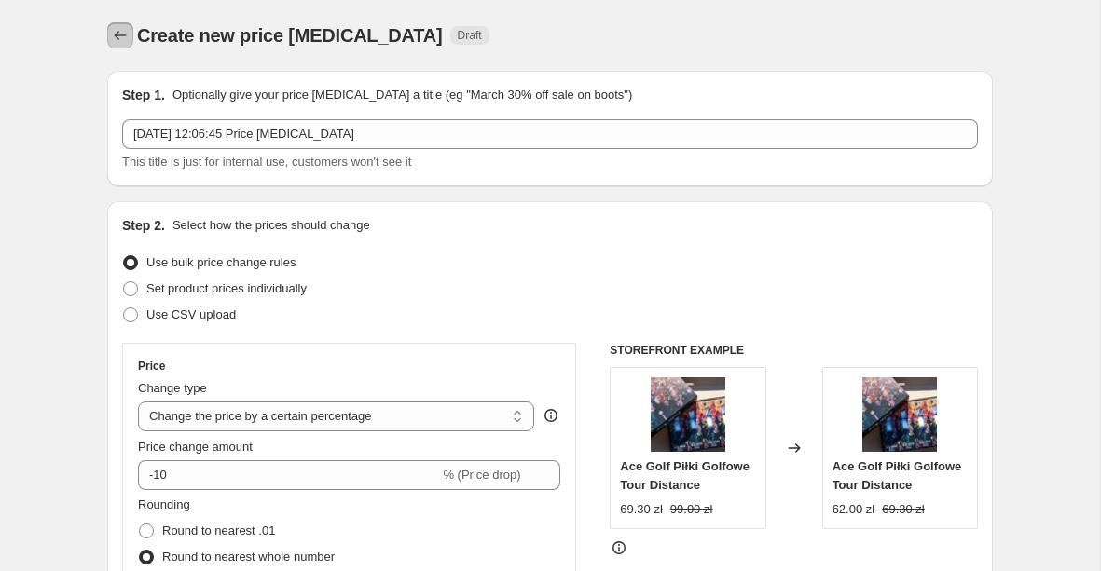
click at [119, 31] on icon "Price change jobs" at bounding box center [120, 35] width 19 height 19
